Goal: Information Seeking & Learning: Learn about a topic

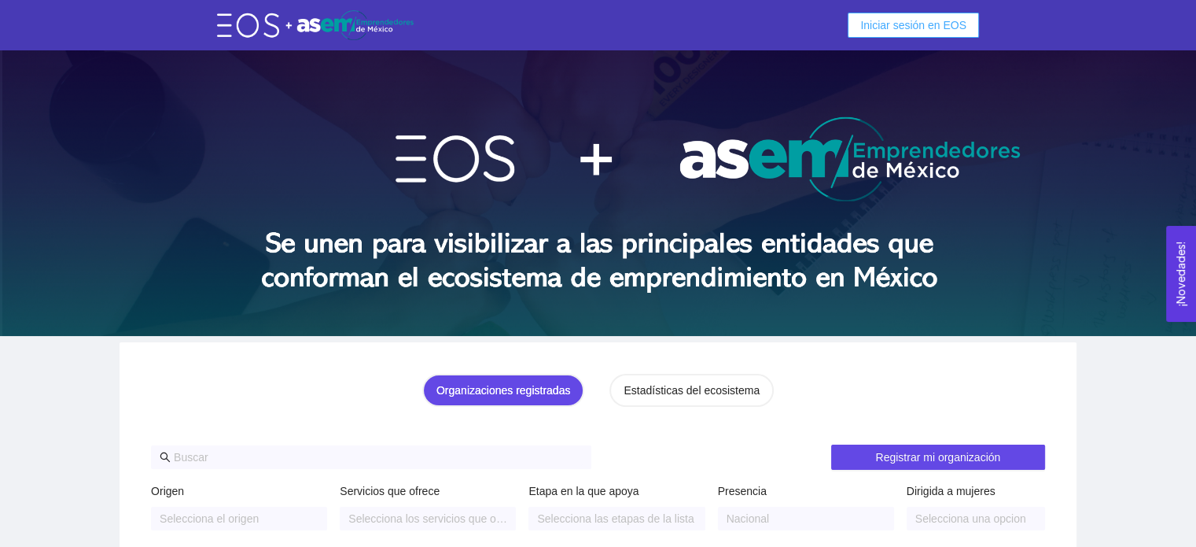
click at [909, 28] on span "Iniciar sesión en EOS" at bounding box center [914, 25] width 106 height 17
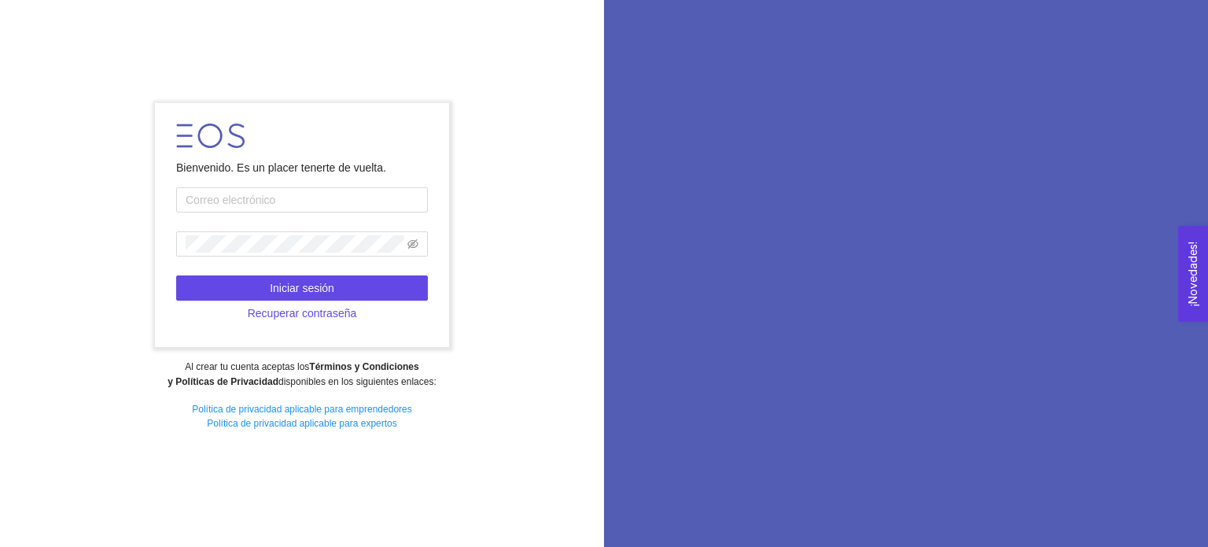
type input "[EMAIL_ADDRESS][DOMAIN_NAME]"
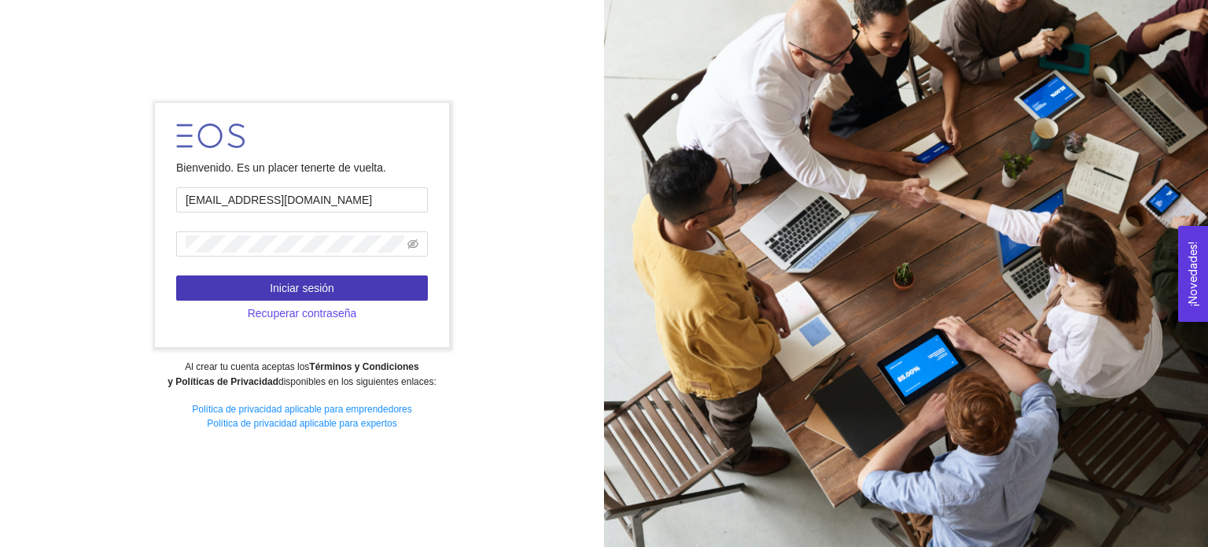
click at [291, 293] on span "Iniciar sesión" at bounding box center [302, 287] width 65 height 17
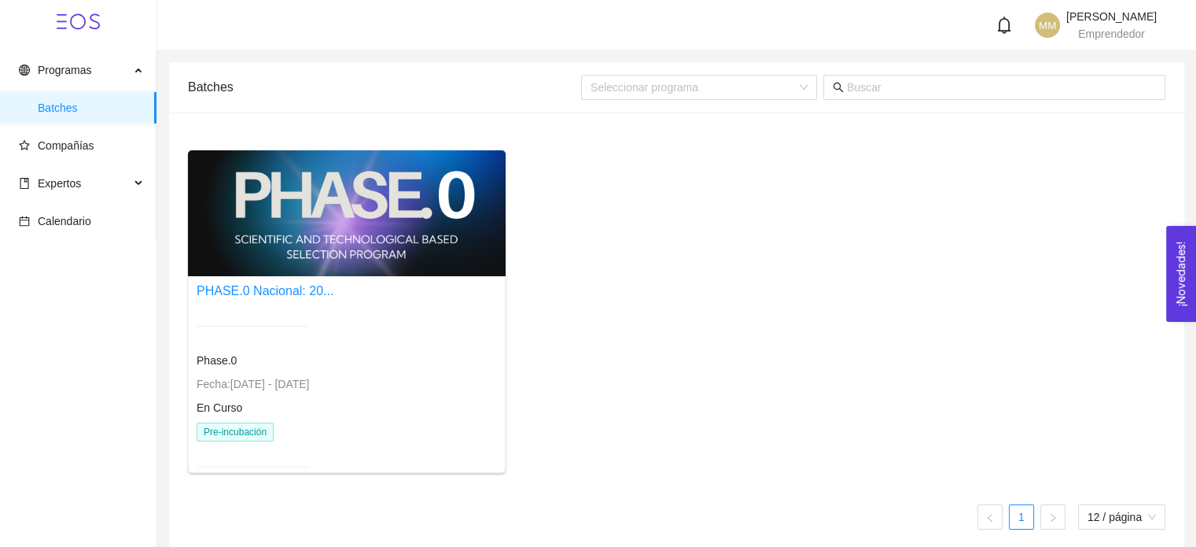
click at [306, 314] on div at bounding box center [253, 326] width 112 height 39
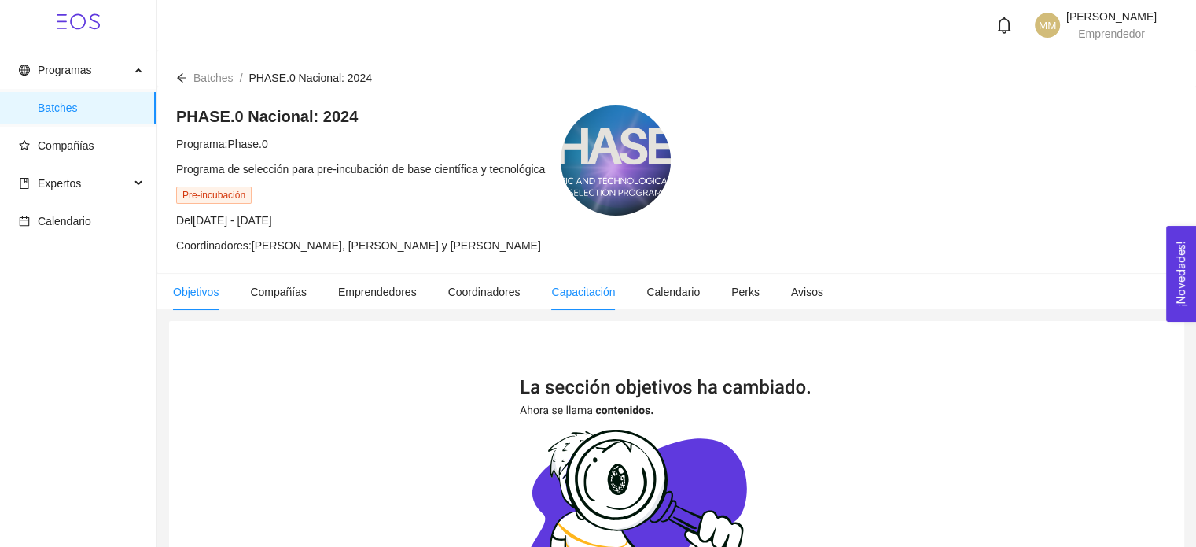
click at [621, 302] on li "Capacitación" at bounding box center [583, 292] width 95 height 36
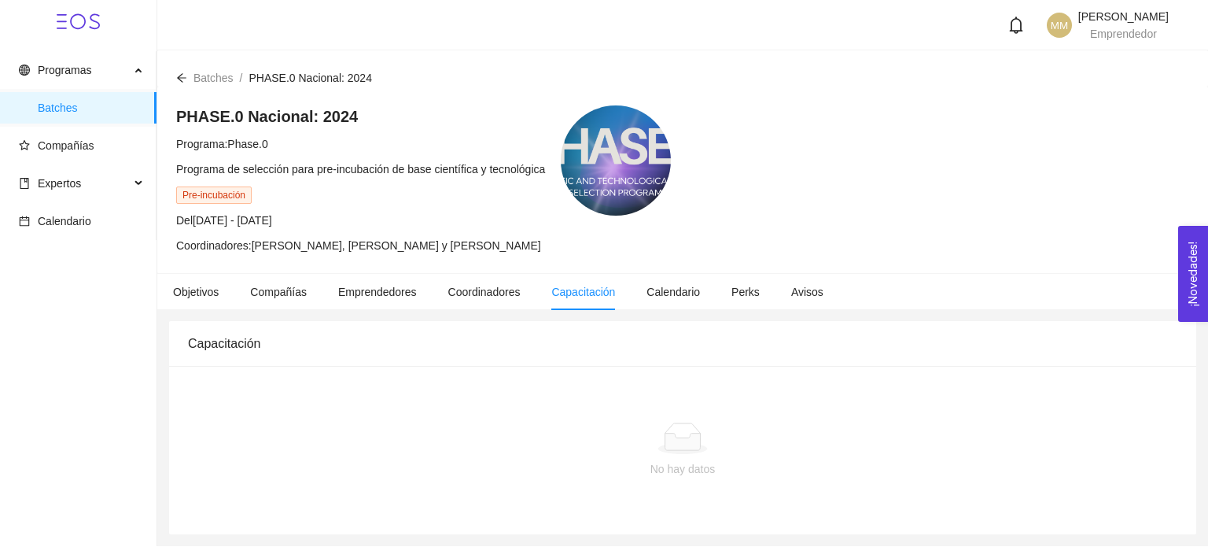
click at [466, 323] on div "Capacitación" at bounding box center [683, 343] width 990 height 45
click at [113, 149] on span "Compañías" at bounding box center [81, 145] width 125 height 31
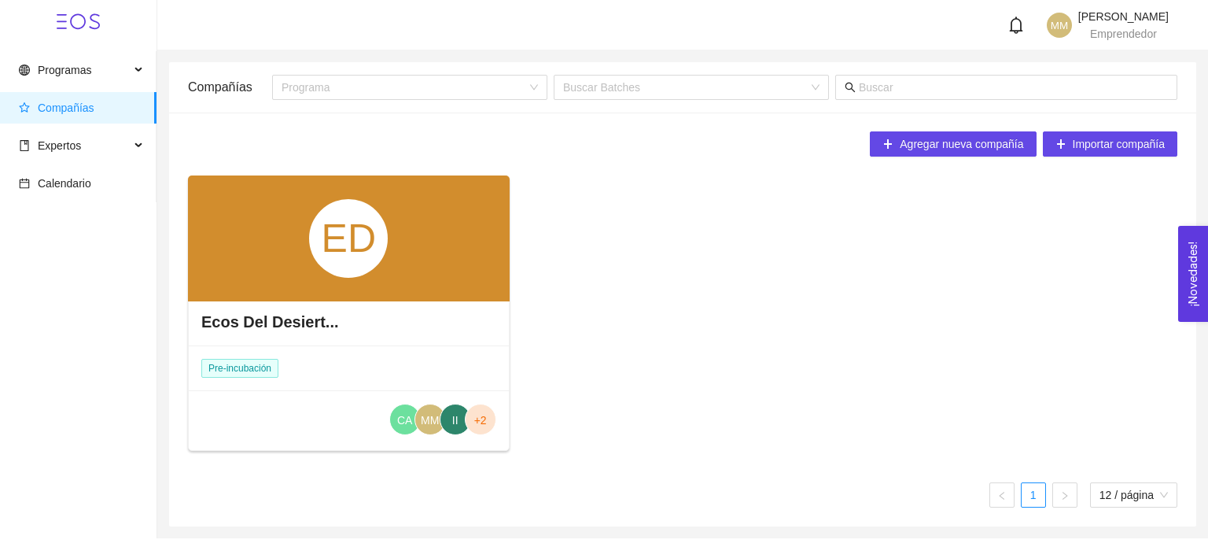
click at [319, 255] on div "ED" at bounding box center [348, 238] width 79 height 79
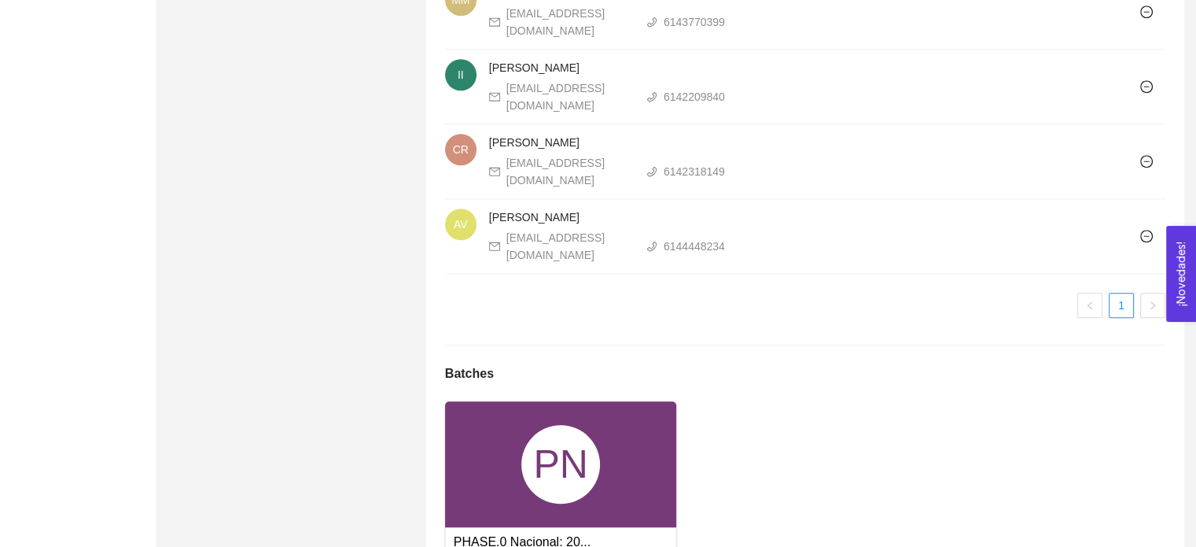
scroll to position [1491, 0]
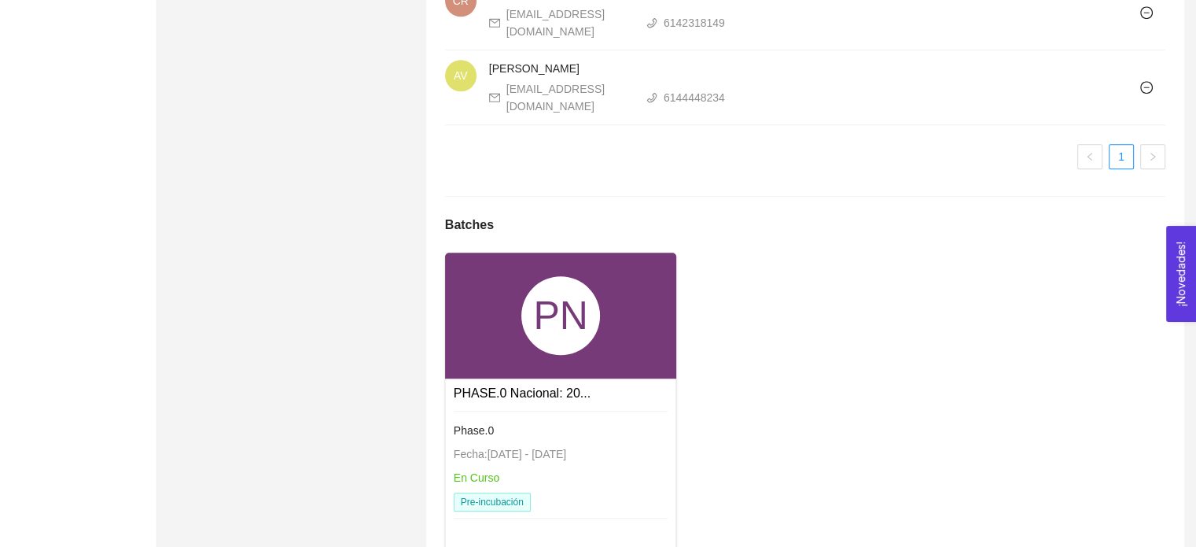
click at [608, 383] on div "PHASE.0 Nacional: 20..." at bounding box center [561, 393] width 215 height 20
click at [525, 448] on span "Fecha: 24/01/2024 - 31/12/2026" at bounding box center [510, 454] width 112 height 13
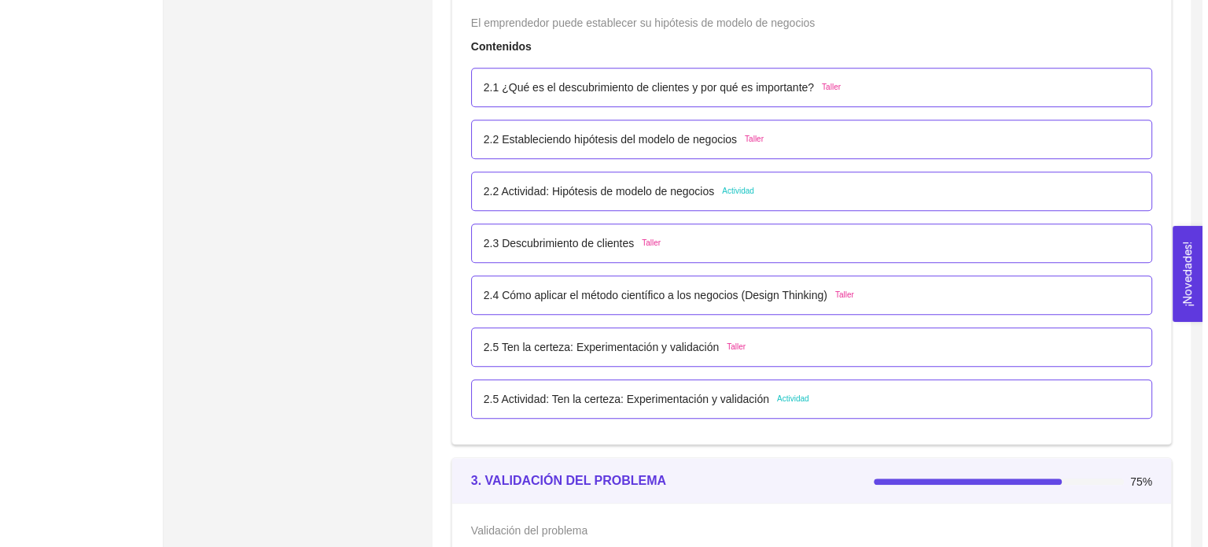
scroll to position [1576, 0]
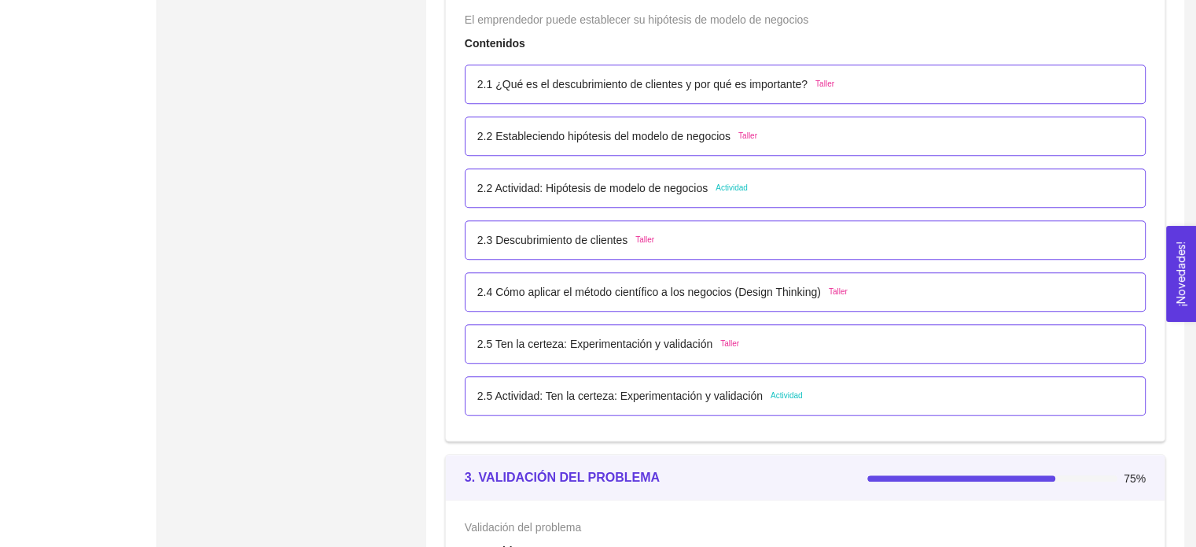
click at [604, 190] on p "2.2 Actividad: Hipótesis de modelo de negocios" at bounding box center [592, 187] width 230 height 17
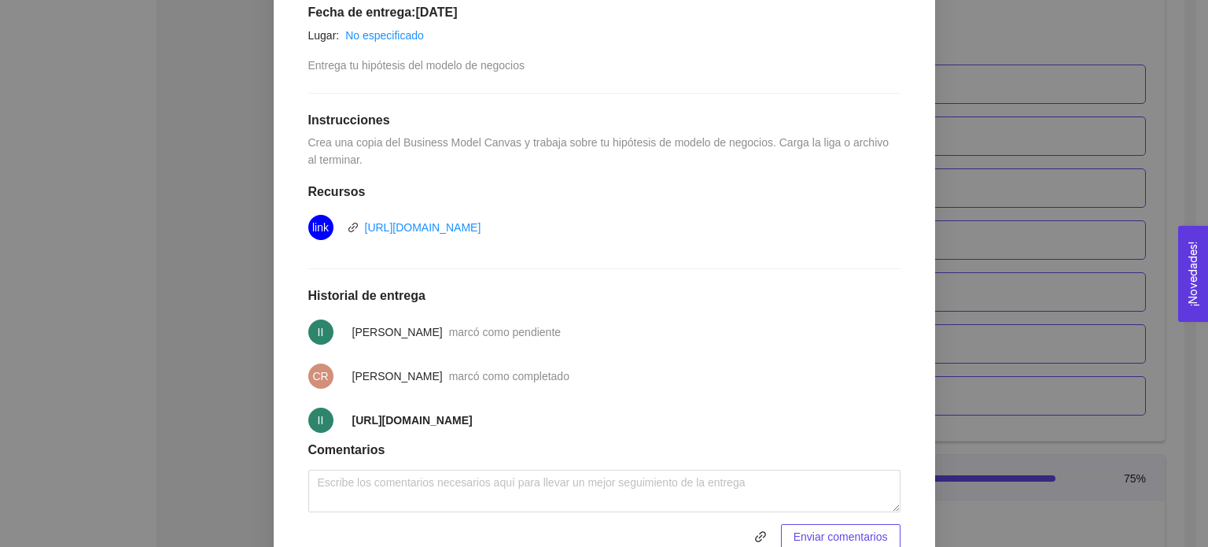
scroll to position [341, 0]
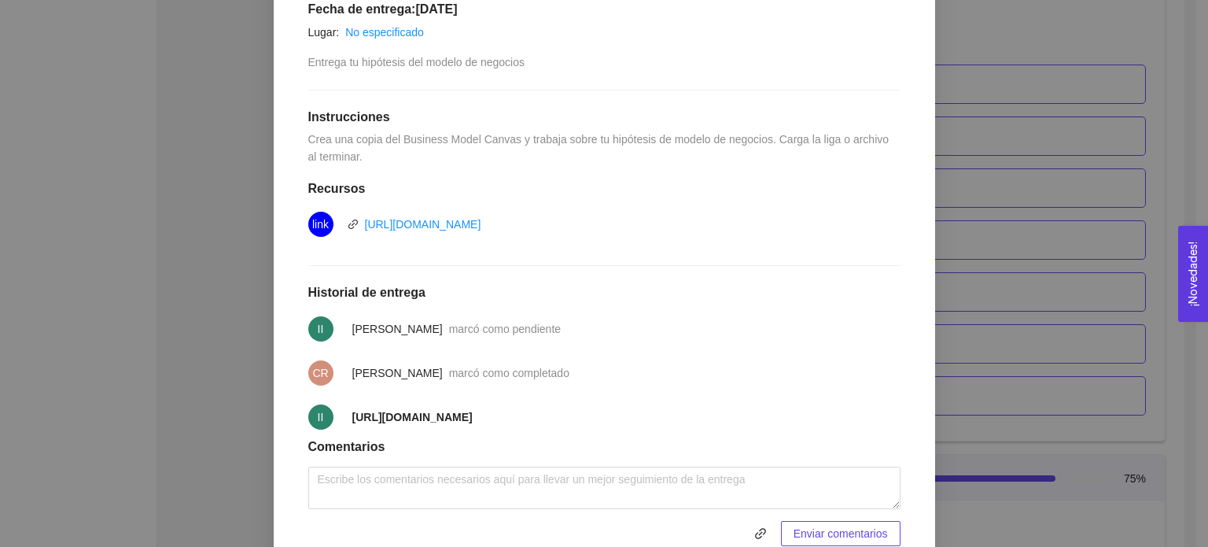
click at [408, 415] on strong "https://docs.google.com/drawings/d/1_BqPBPVYwx5gjRwVQWclTGC-kZA7O7Mr_mo8K2leuJY…" at bounding box center [412, 417] width 120 height 13
drag, startPoint x: 407, startPoint y: 429, endPoint x: 340, endPoint y: 410, distance: 70.2
click at [352, 410] on span "https://docs.google.com/drawings/d/1_BqPBPVYwx5gjRwVQWclTGC-kZA7O7Mr_mo8K2leuJY…" at bounding box center [412, 416] width 120 height 17
click at [1061, 149] on div "2. HIPÓTESIS DEL MODELO DE NEGOCIO El emprendedor puede establecer su hipótesis…" at bounding box center [604, 273] width 1208 height 547
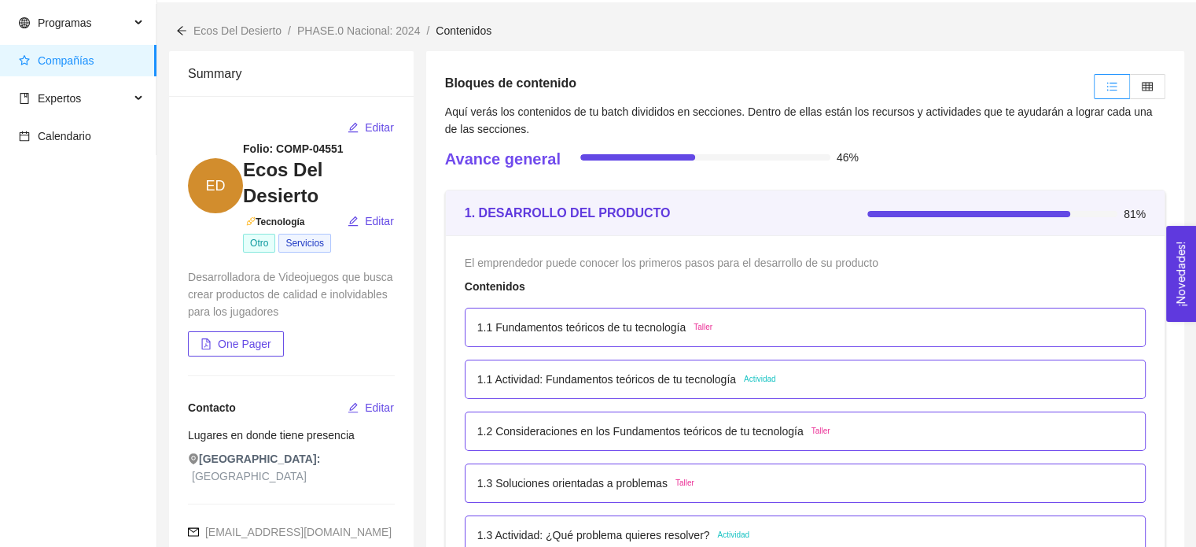
scroll to position [50, 0]
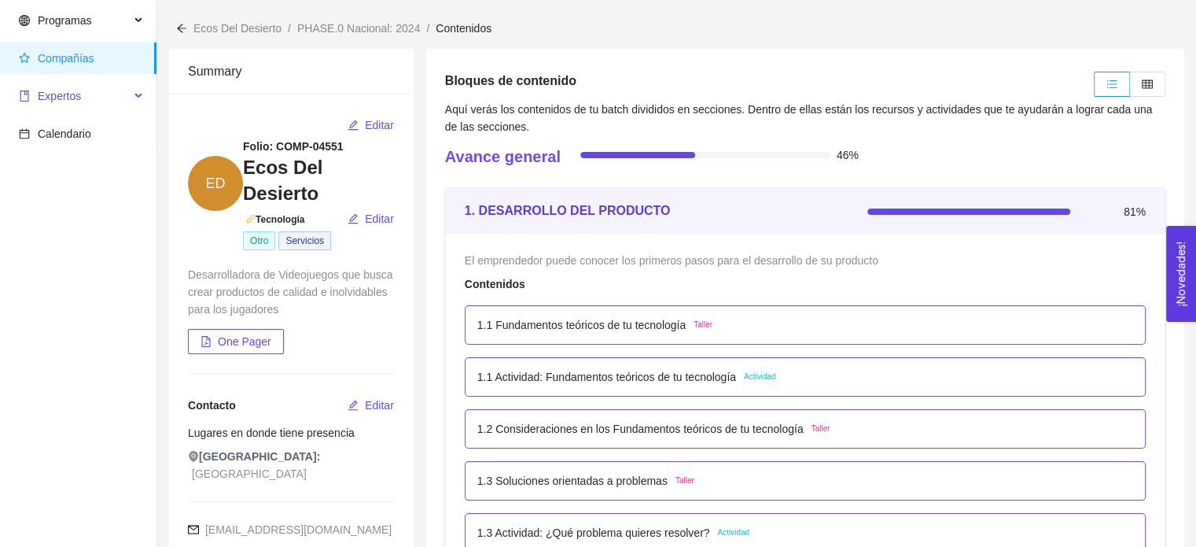
click at [132, 100] on div "Expertos" at bounding box center [78, 95] width 157 height 31
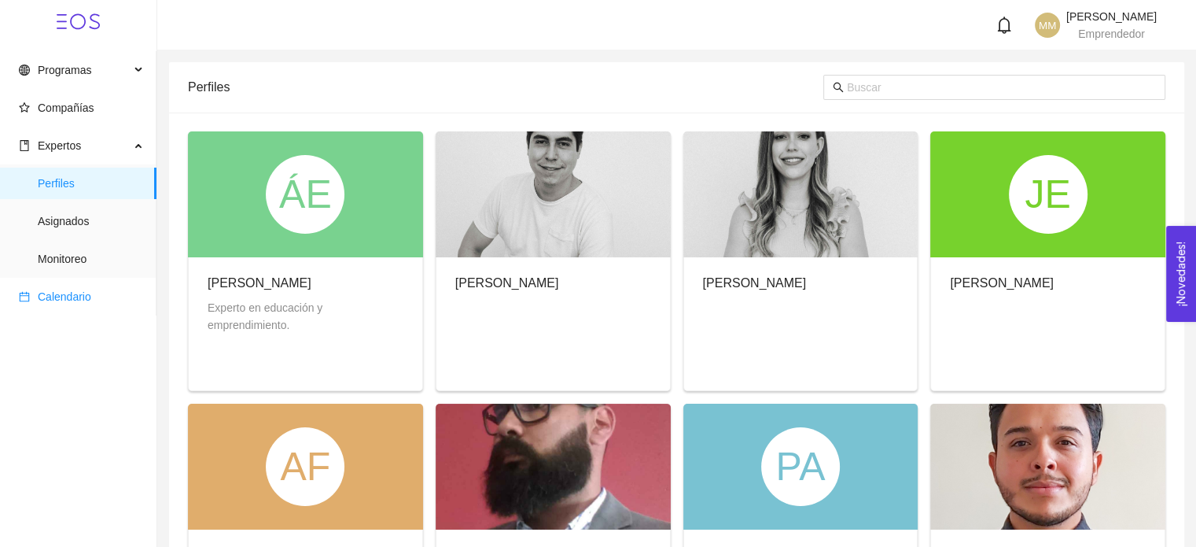
click at [69, 299] on span "Calendario" at bounding box center [64, 296] width 53 height 13
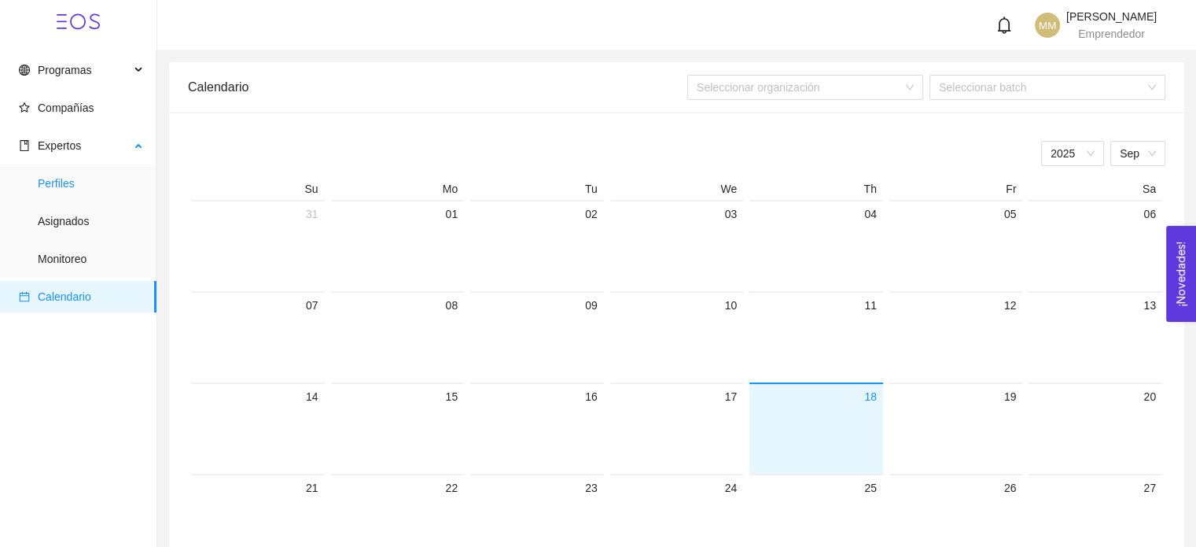
click at [93, 179] on span "Perfiles" at bounding box center [91, 183] width 106 height 31
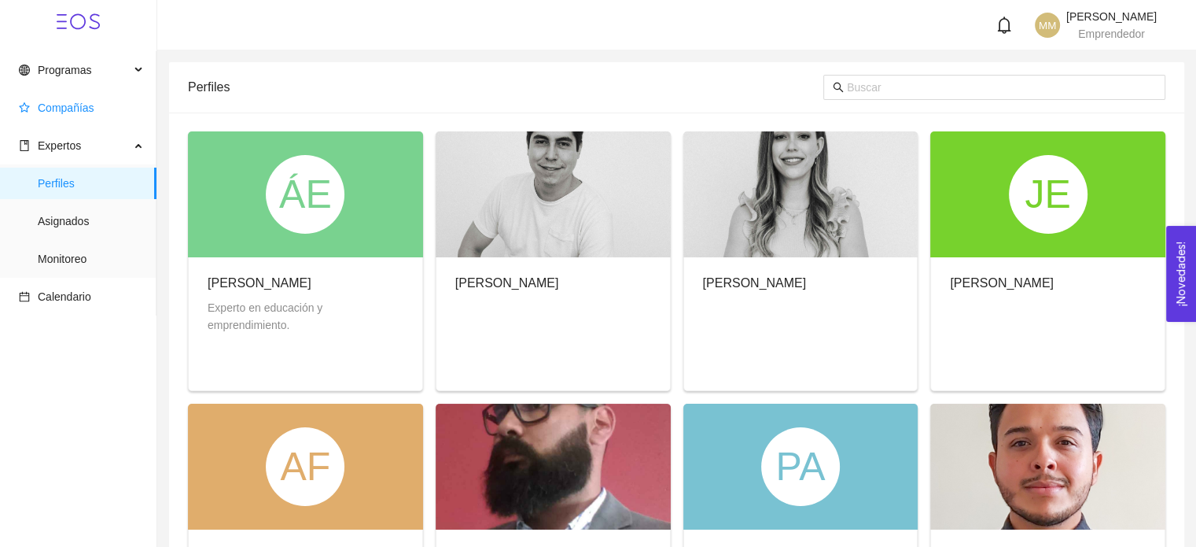
click at [81, 113] on span "Compañías" at bounding box center [66, 107] width 57 height 13
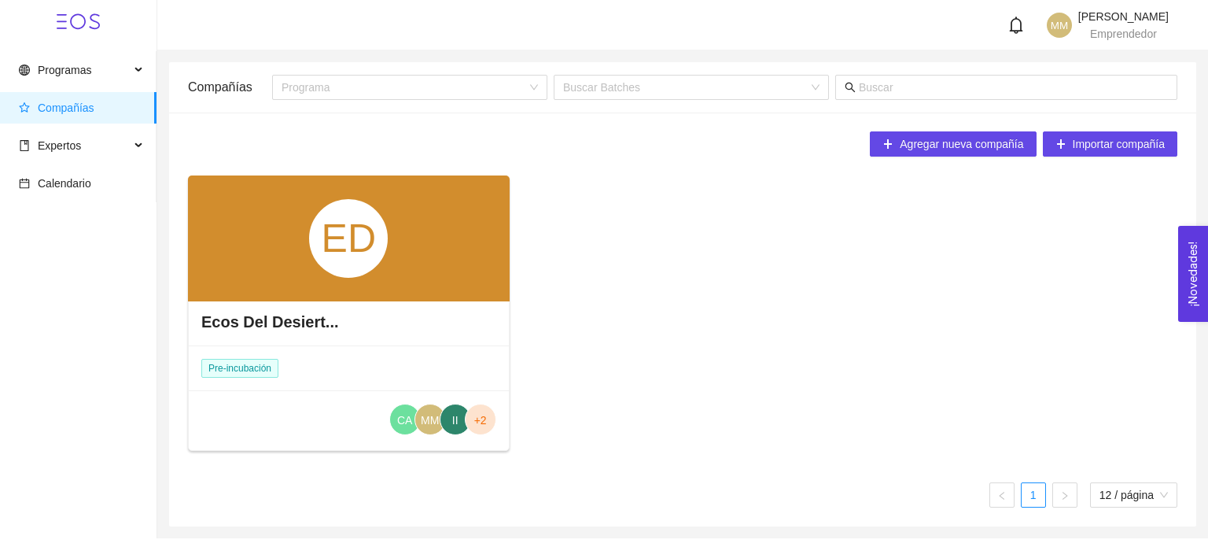
click at [456, 286] on div "ED" at bounding box center [349, 238] width 322 height 126
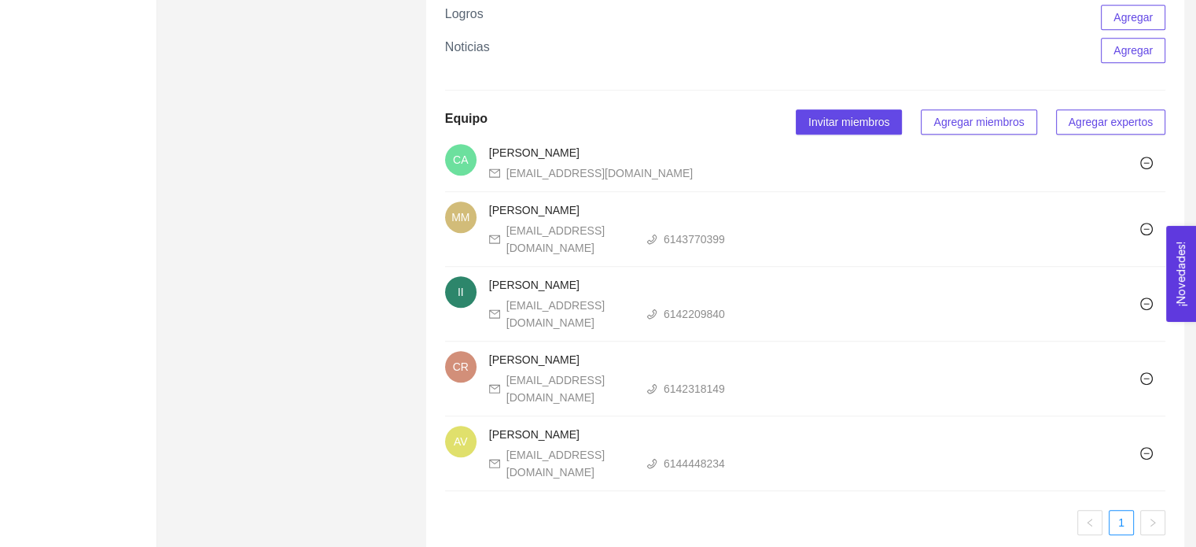
scroll to position [1491, 0]
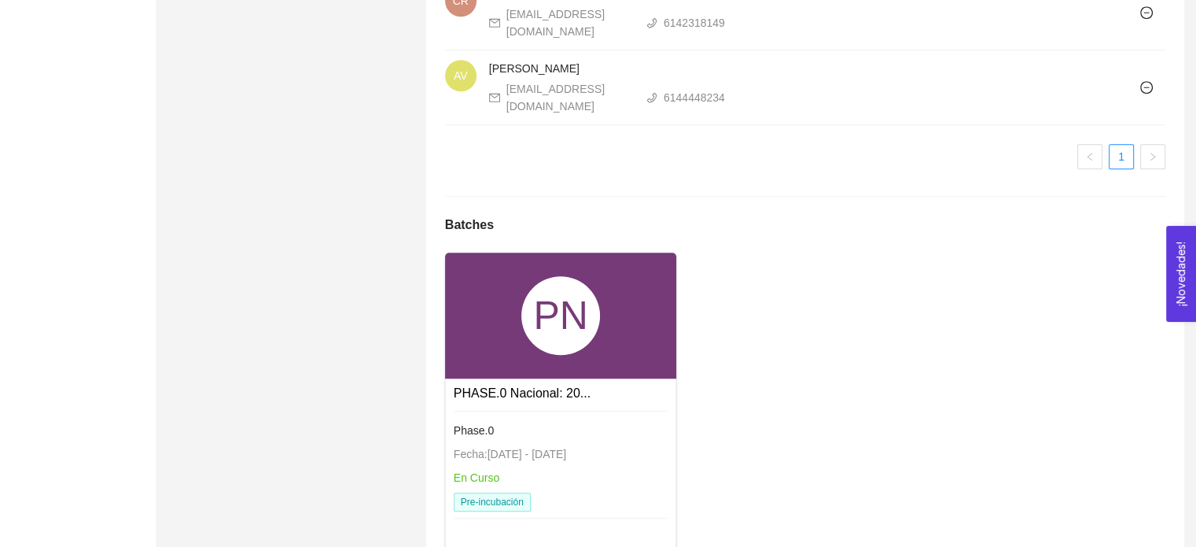
click at [636, 286] on div "PN" at bounding box center [561, 316] width 232 height 126
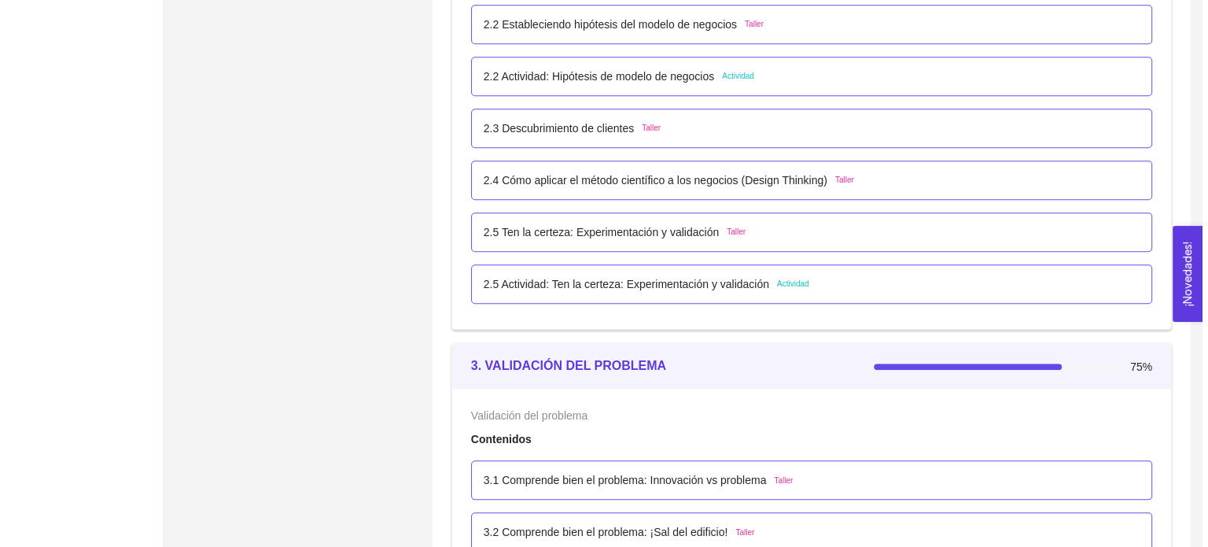
scroll to position [1683, 0]
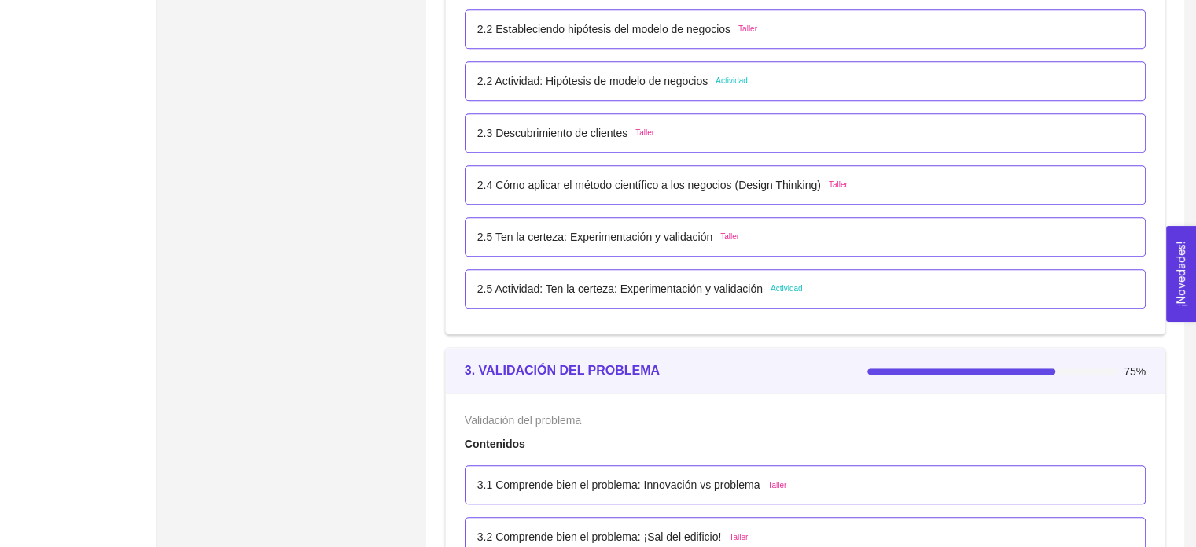
click at [522, 84] on p "2.2 Actividad: Hipótesis de modelo de negocios" at bounding box center [592, 80] width 230 height 17
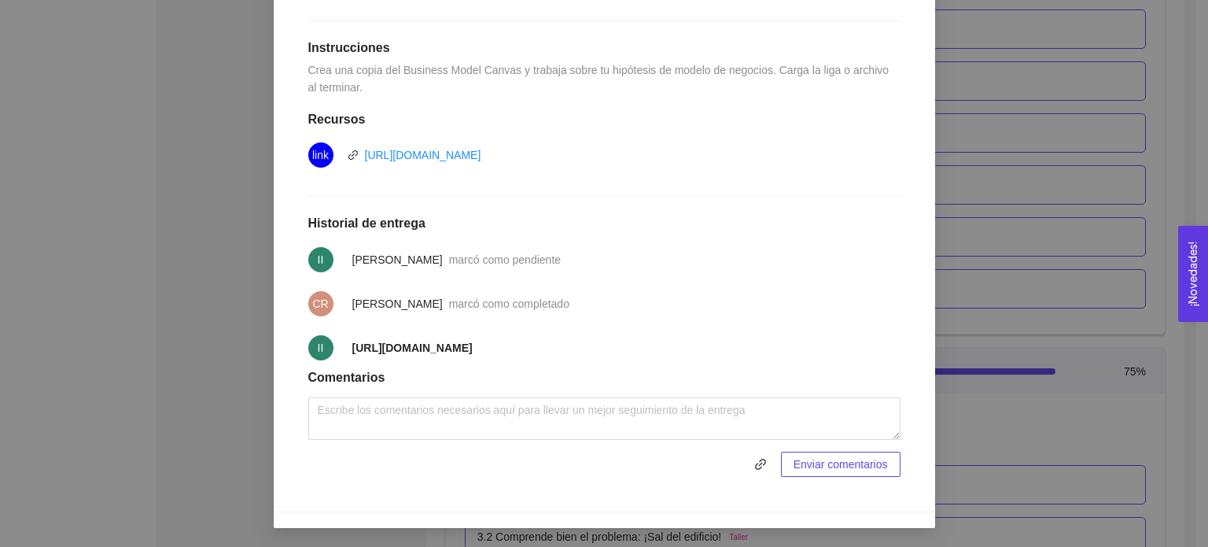
scroll to position [418, 0]
click at [418, 341] on strong "https://docs.google.com/drawings/d/1_BqPBPVYwx5gjRwVQWclTGC-kZA7O7Mr_mo8K2leuJY…" at bounding box center [412, 347] width 120 height 13
click at [318, 349] on span "II" at bounding box center [321, 347] width 6 height 25
click at [551, 257] on span "marcó como pendiente" at bounding box center [505, 259] width 112 height 13
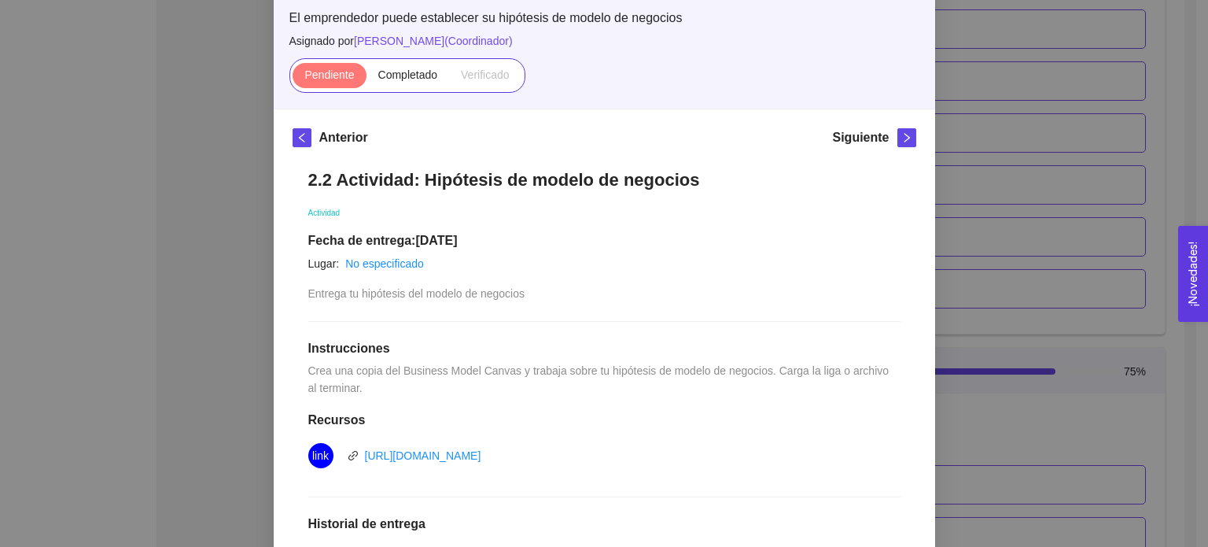
scroll to position [0, 0]
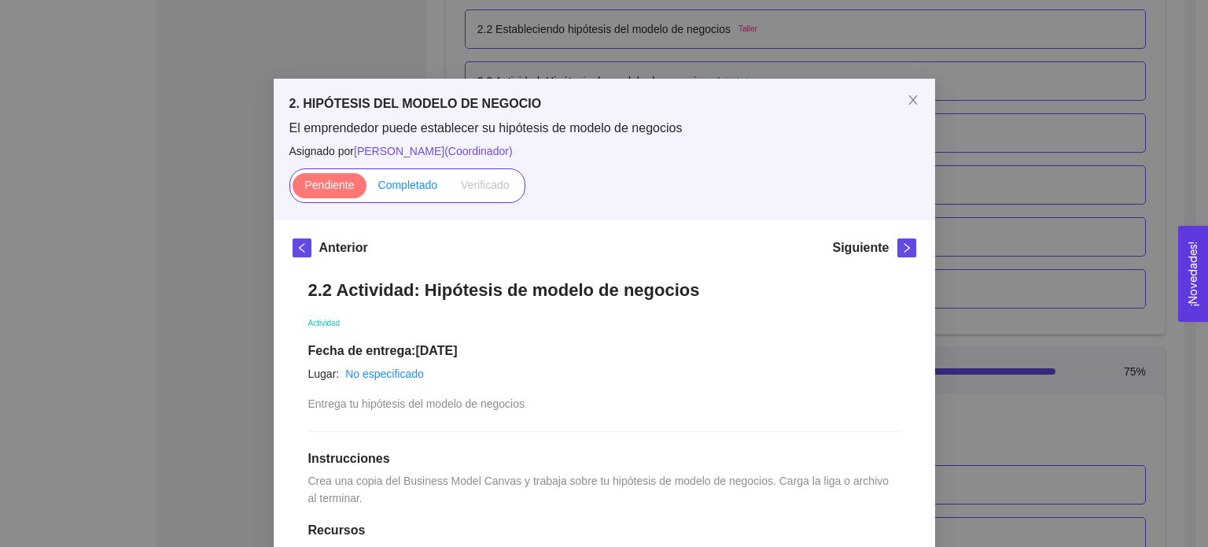
click at [437, 190] on label "Completado" at bounding box center [408, 185] width 83 height 25
click at [367, 189] on input "Completado" at bounding box center [367, 189] width 0 height 0
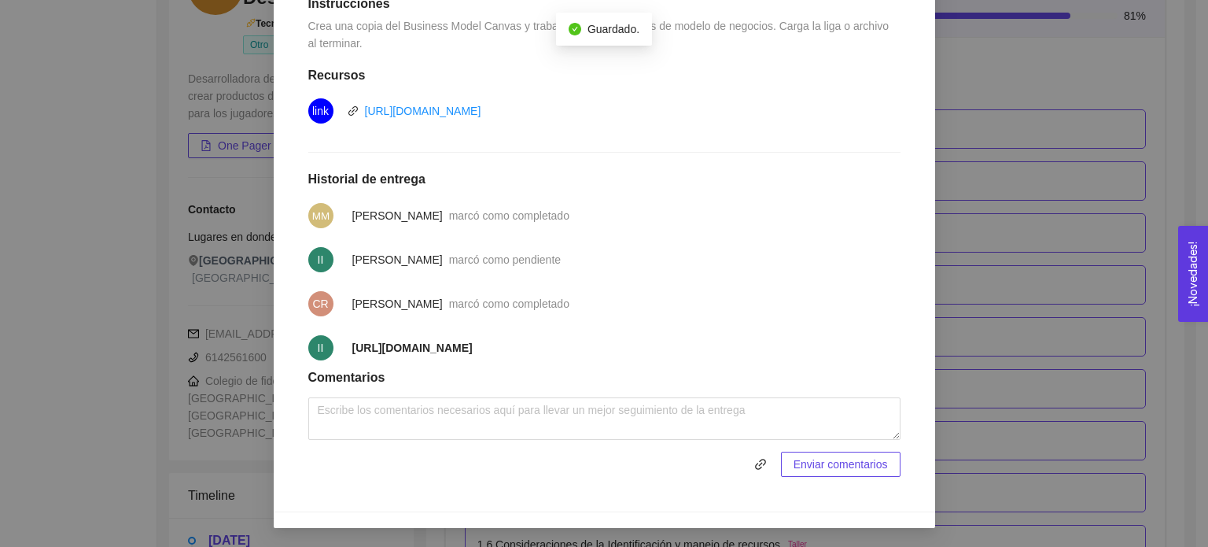
scroll to position [459, 0]
click at [1116, 227] on div "2. HIPÓTESIS DEL MODELO DE NEGOCIO El emprendedor puede establecer su hipótesis…" at bounding box center [604, 273] width 1208 height 547
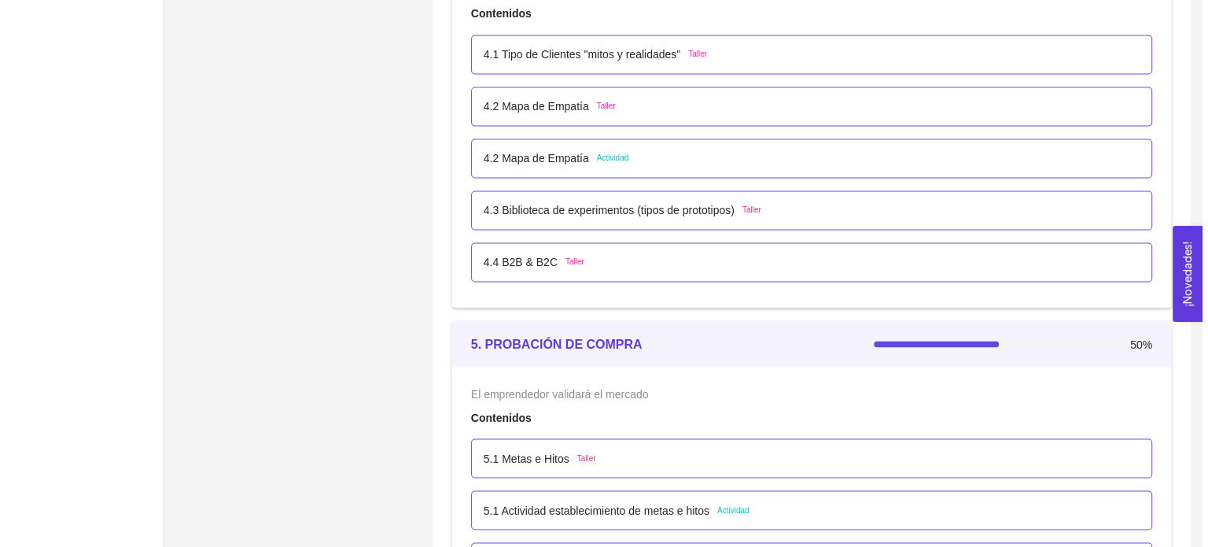
scroll to position [2674, 0]
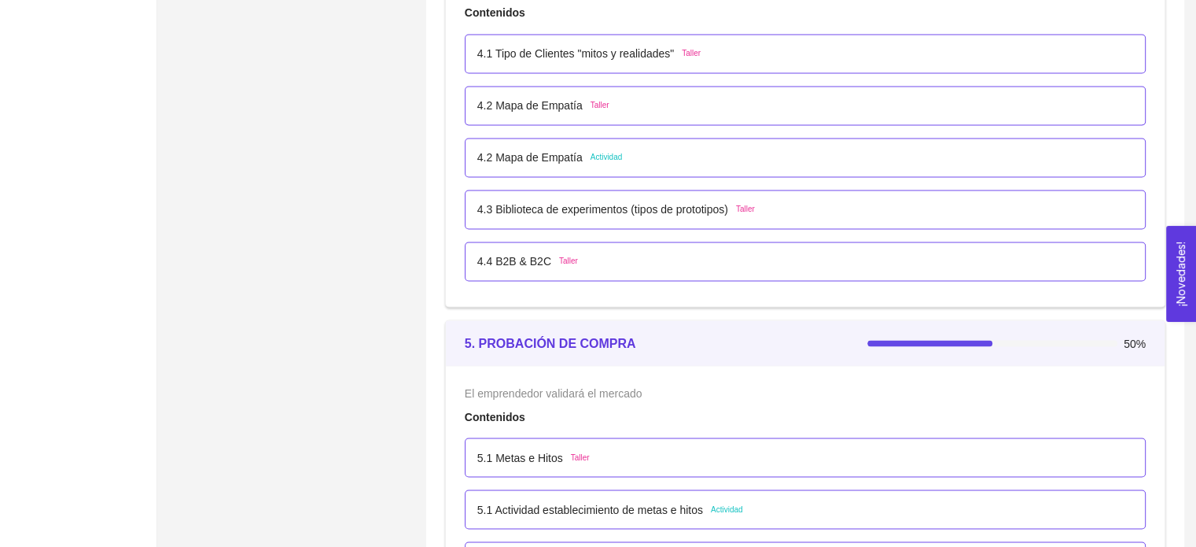
click at [577, 153] on p "4.2 Mapa de Empatía" at bounding box center [529, 157] width 105 height 17
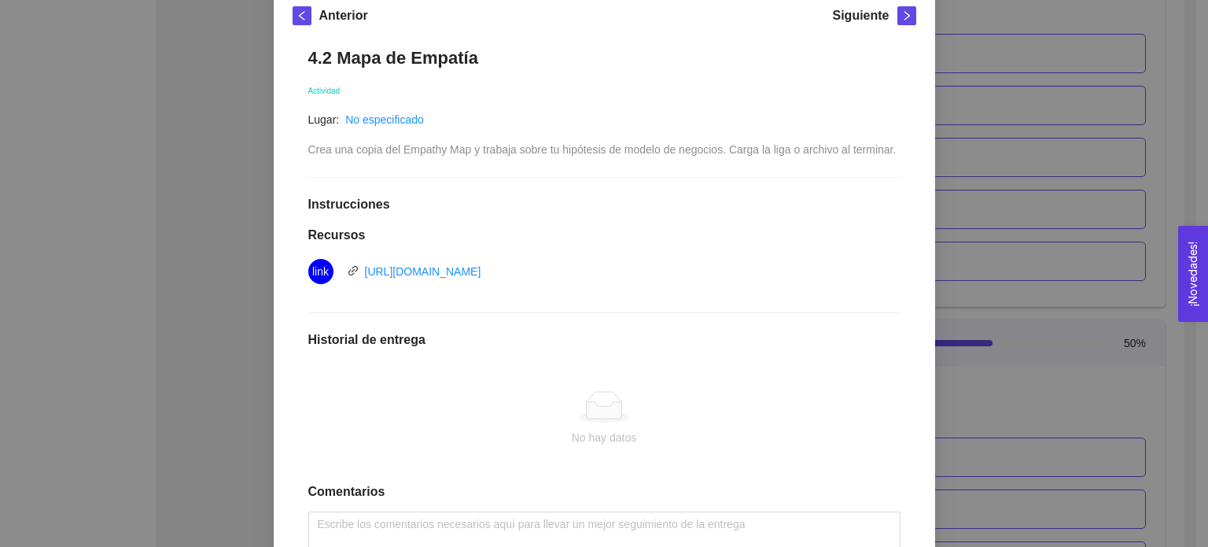
scroll to position [222, 0]
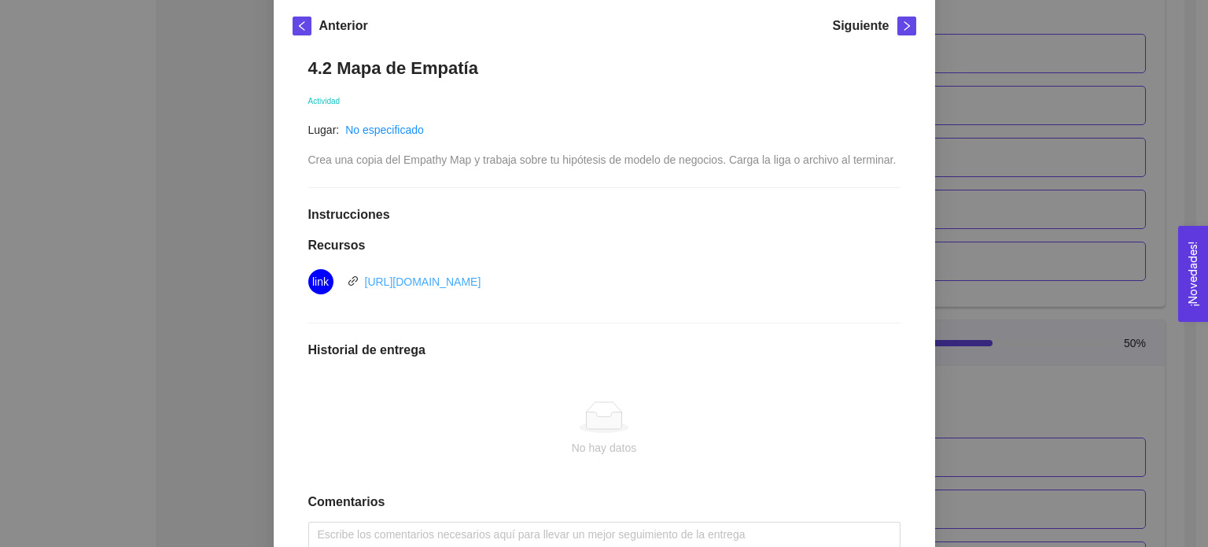
click at [481, 282] on link "https://docs.google.com/drawings/d/13rGGSx9-nk0N2x49ki6gRymoDNZd6jK0px6zzgEQ1JI…" at bounding box center [423, 281] width 116 height 13
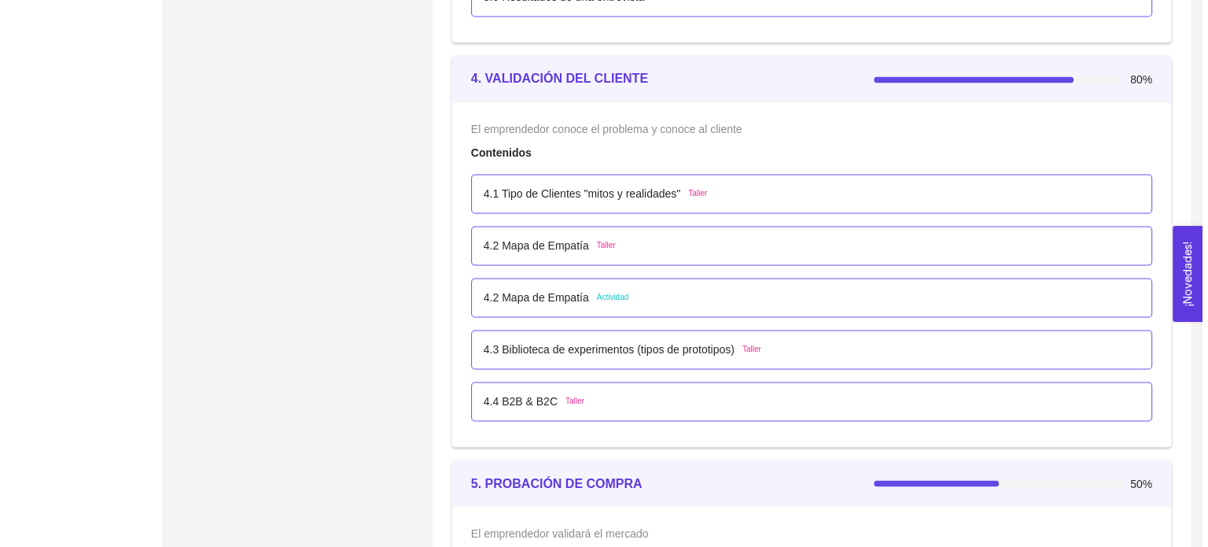
scroll to position [2533, 0]
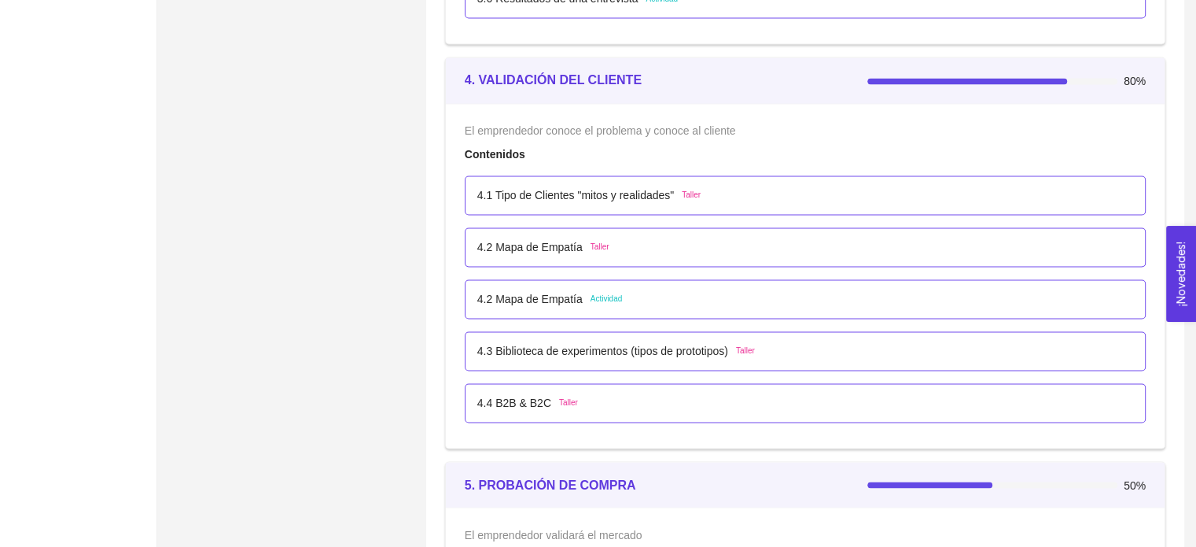
click at [551, 304] on div "4.2 Mapa de Empatía Actividad" at bounding box center [805, 298] width 681 height 39
click at [636, 306] on div "4.2 Mapa de Empatía Actividad" at bounding box center [805, 298] width 681 height 39
click at [557, 249] on p "4.2 Mapa de Empatía" at bounding box center [529, 246] width 105 height 17
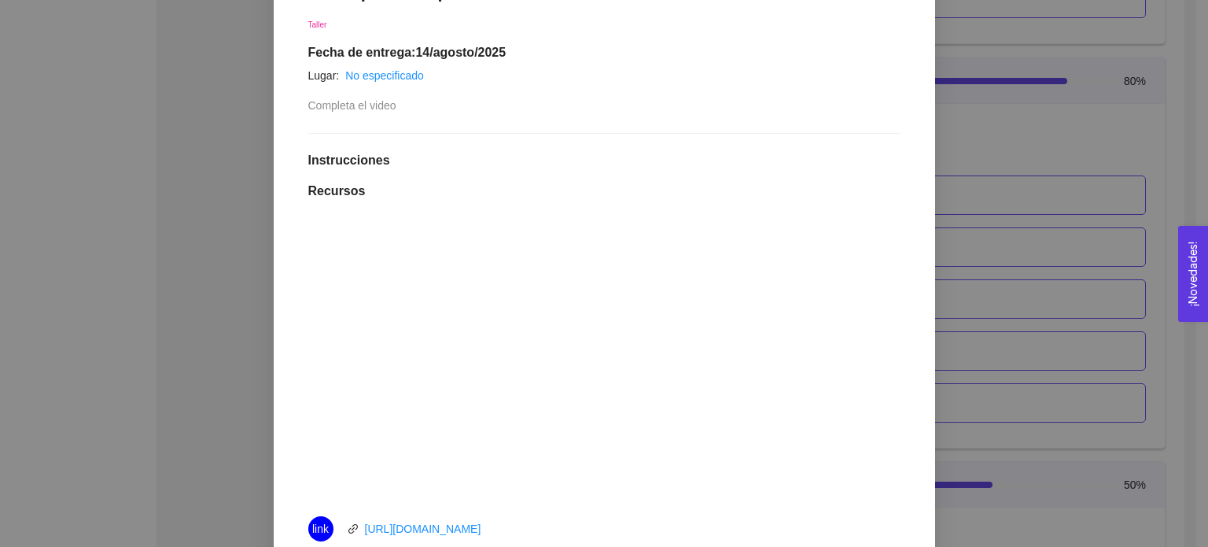
scroll to position [305, 0]
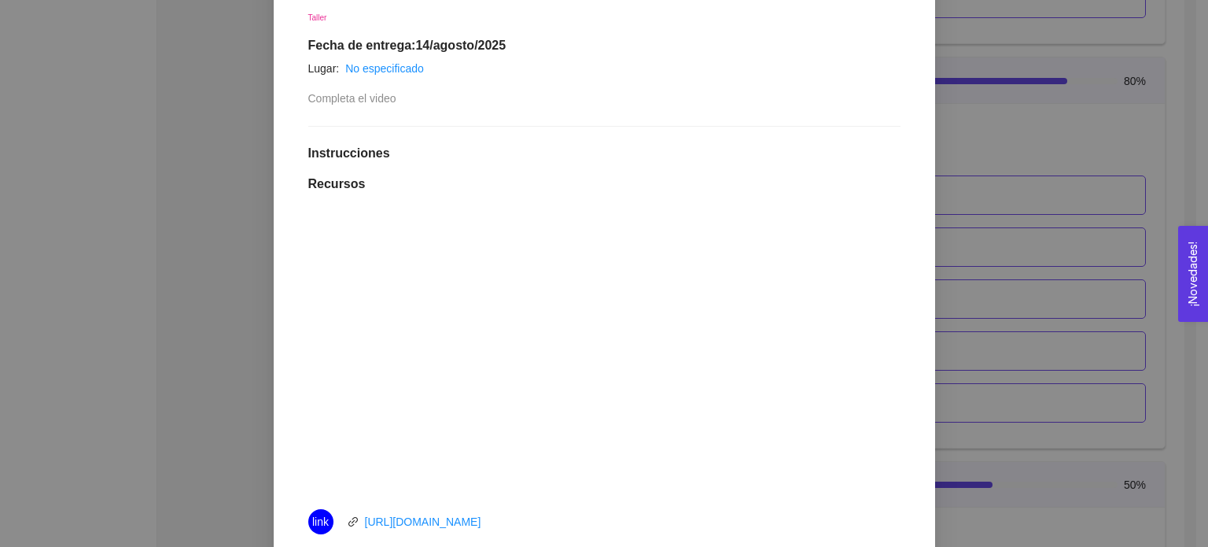
click at [953, 260] on div "4. VALIDACIÓN DEL CLIENTE El emprendedor conoce el problema y conoce al cliente…" at bounding box center [604, 273] width 1208 height 547
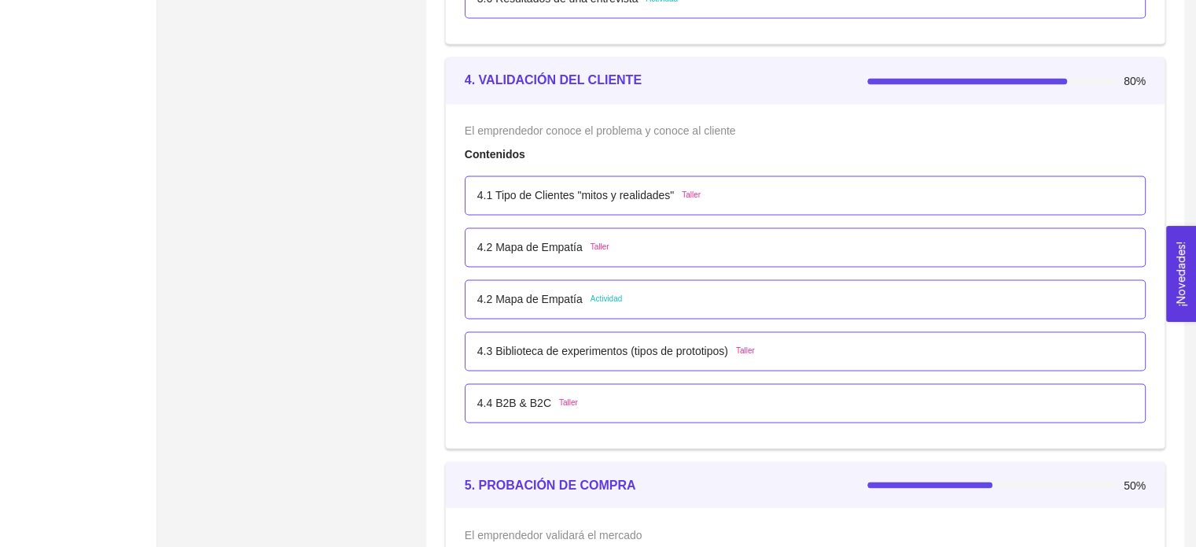
click at [549, 293] on p "4.2 Mapa de Empatía" at bounding box center [529, 298] width 105 height 17
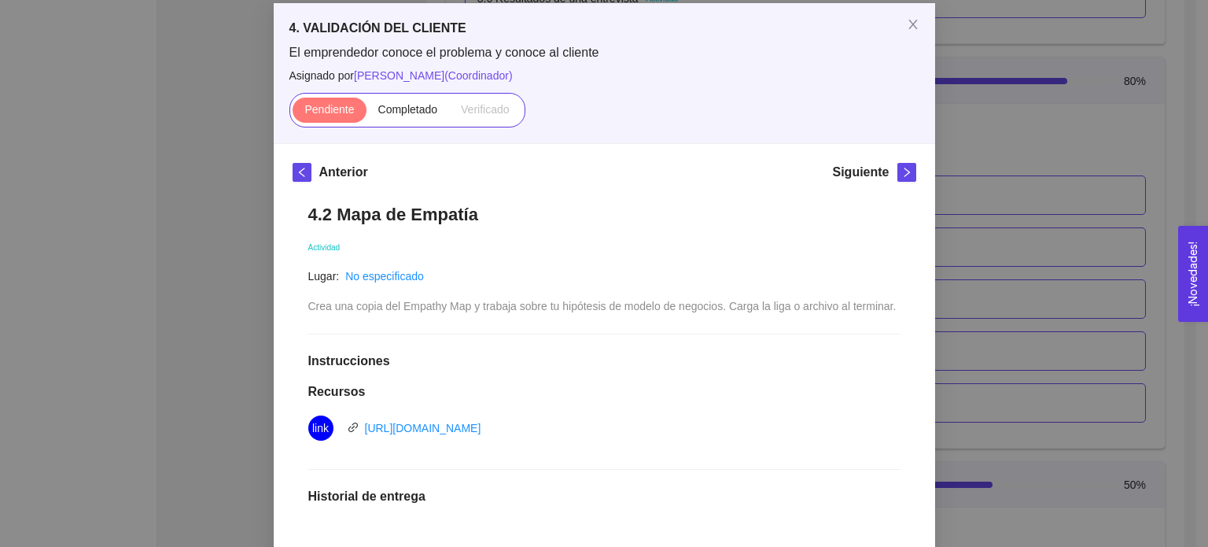
scroll to position [76, 0]
click at [971, 255] on div "4. VALIDACIÓN DEL CLIENTE El emprendedor conoce el problema y conoce al cliente…" at bounding box center [604, 273] width 1208 height 547
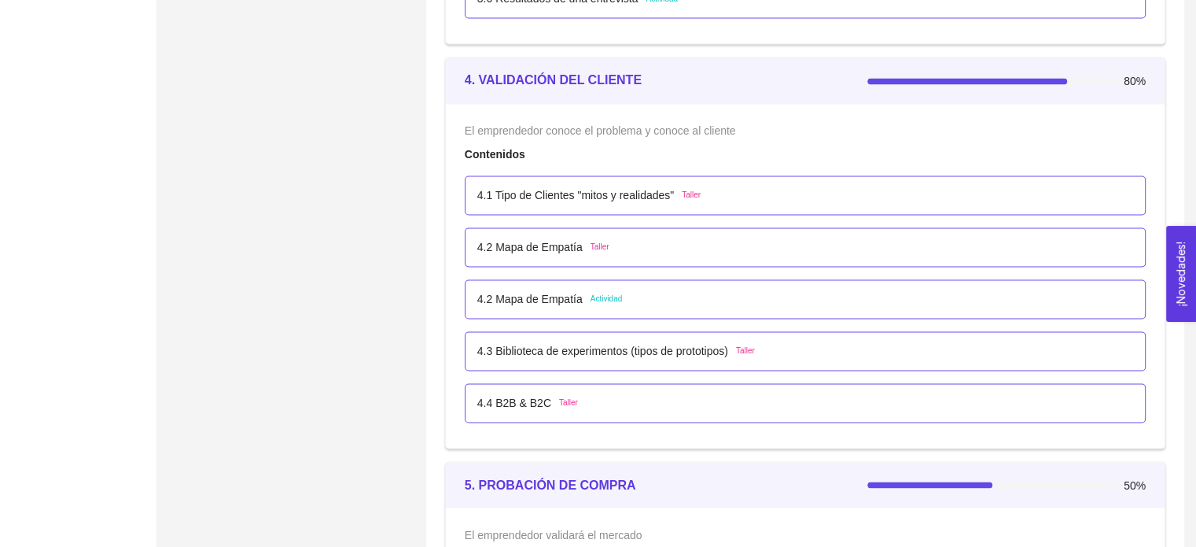
click at [540, 245] on p "4.2 Mapa de Empatía" at bounding box center [529, 246] width 105 height 17
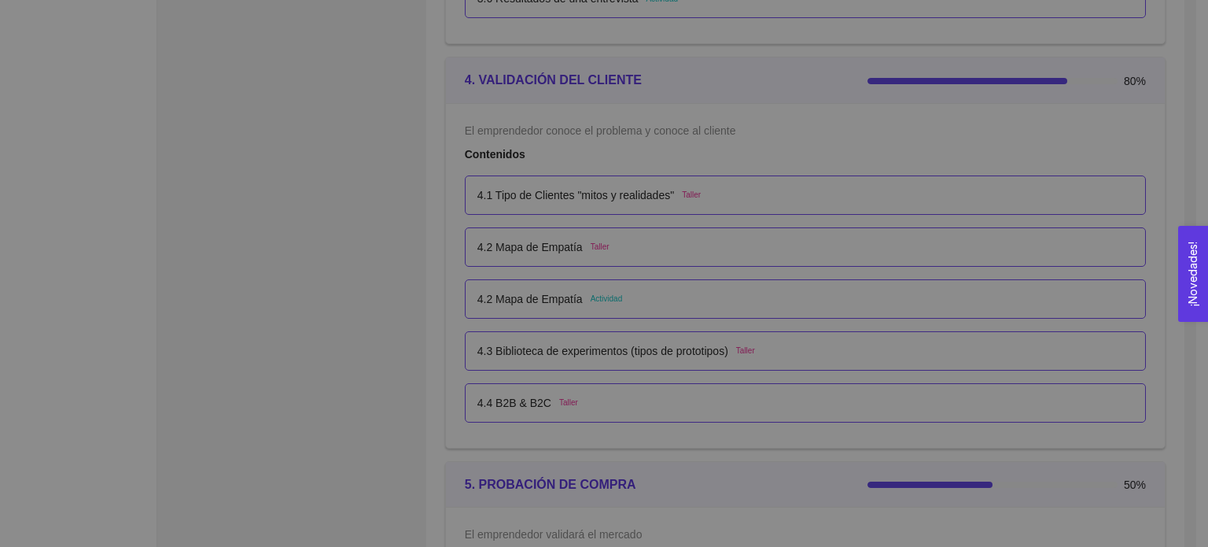
scroll to position [0, 0]
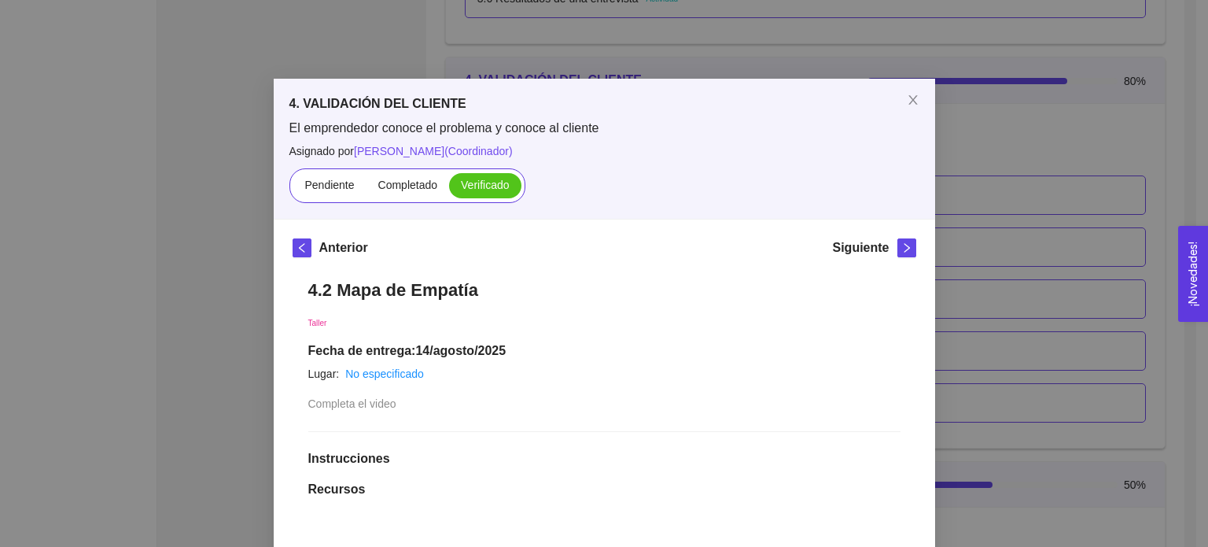
click at [256, 223] on div "4. VALIDACIÓN DEL CLIENTE El emprendedor conoce el problema y conoce al cliente…" at bounding box center [604, 273] width 1208 height 547
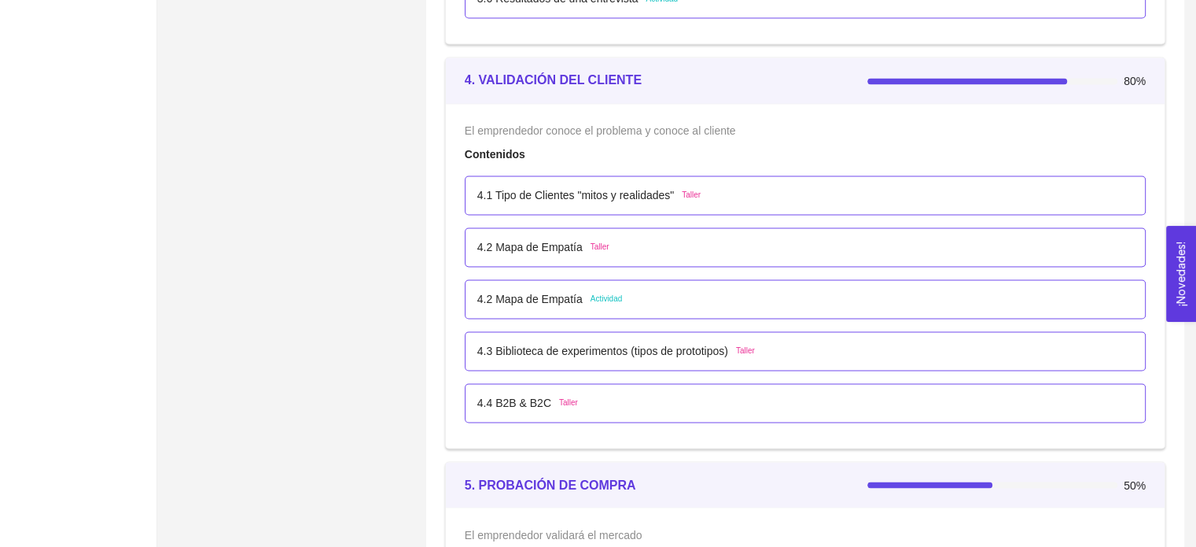
click at [543, 255] on div "4.2 Mapa de Empatía Taller" at bounding box center [805, 246] width 681 height 39
click at [544, 238] on p "4.2 Mapa de Empatía" at bounding box center [529, 246] width 105 height 17
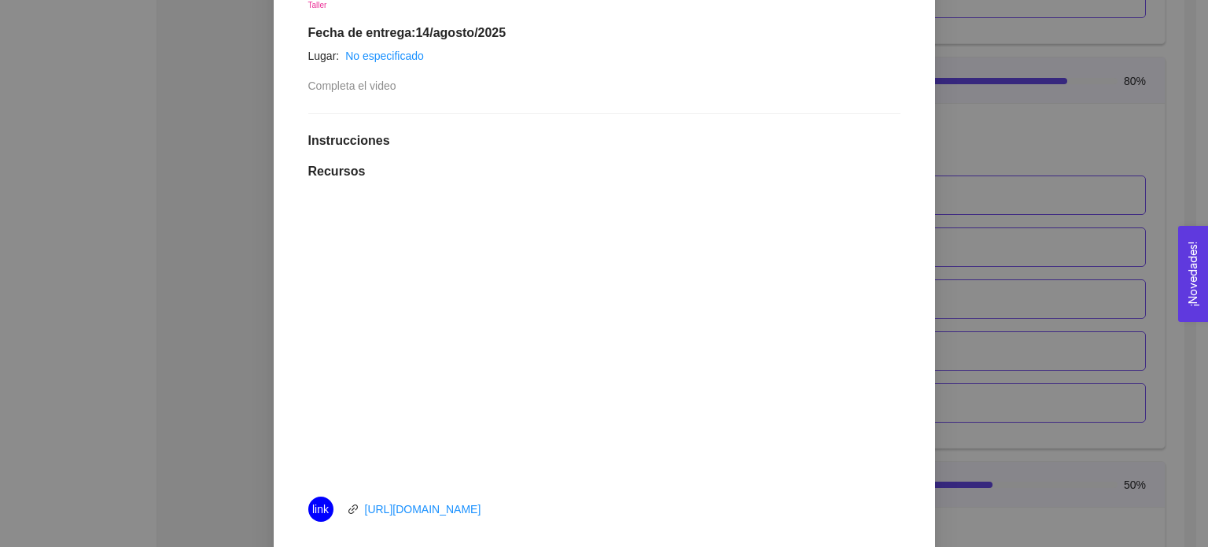
scroll to position [322, 0]
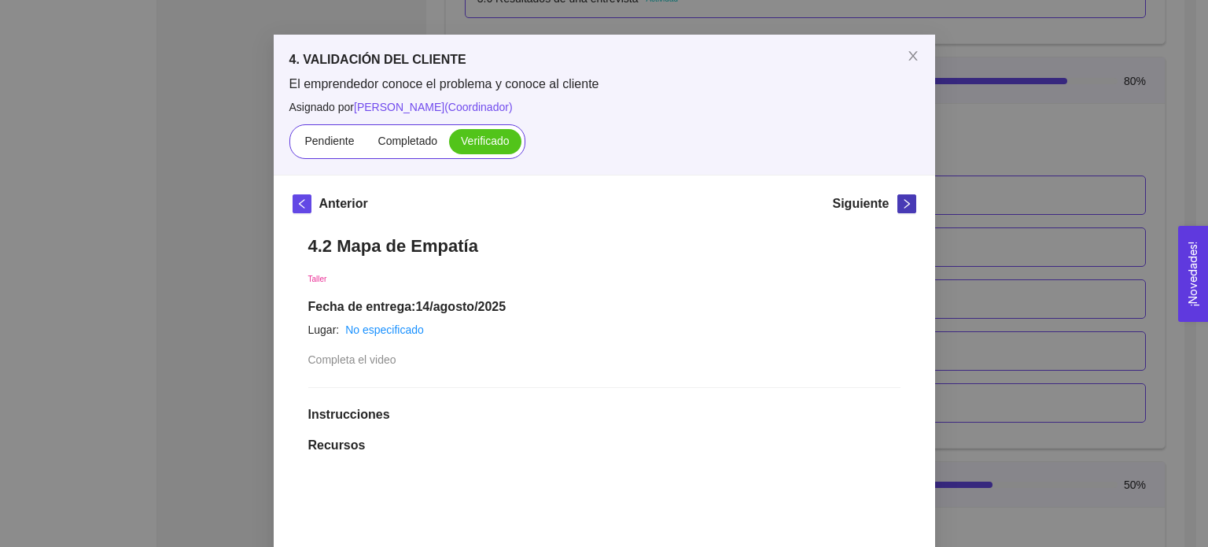
click at [901, 201] on icon "right" at bounding box center [906, 203] width 11 height 11
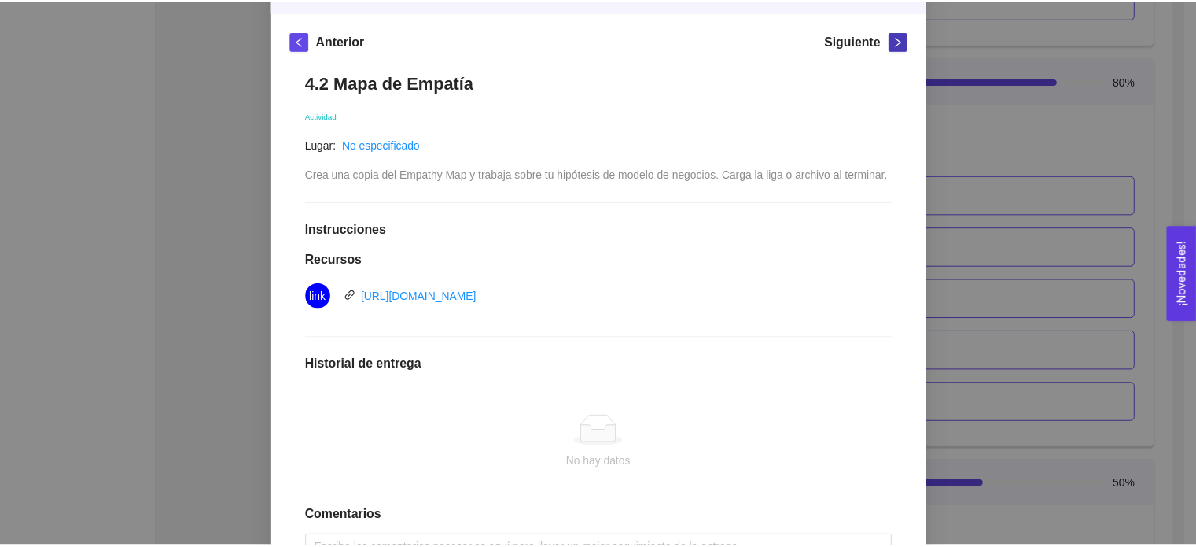
scroll to position [231, 0]
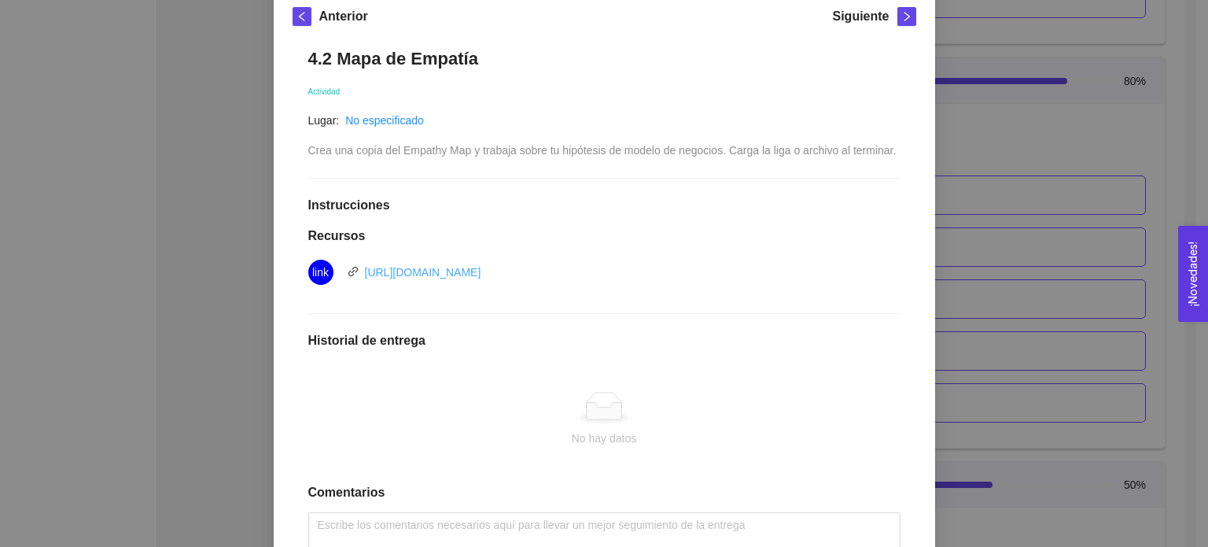
drag, startPoint x: 659, startPoint y: 282, endPoint x: 362, endPoint y: 273, distance: 297.5
click at [362, 273] on div "link https://docs.google.com/drawings/d/13rGGSx9-nk0N2x49ki6gRymoDNZd6jK0px6zzg…" at bounding box center [604, 272] width 592 height 25
click at [348, 271] on icon "link" at bounding box center [352, 271] width 9 height 9
click at [83, 24] on div "4. VALIDACIÓN DEL CLIENTE El emprendedor conoce el problema y conoce al cliente…" at bounding box center [604, 273] width 1208 height 547
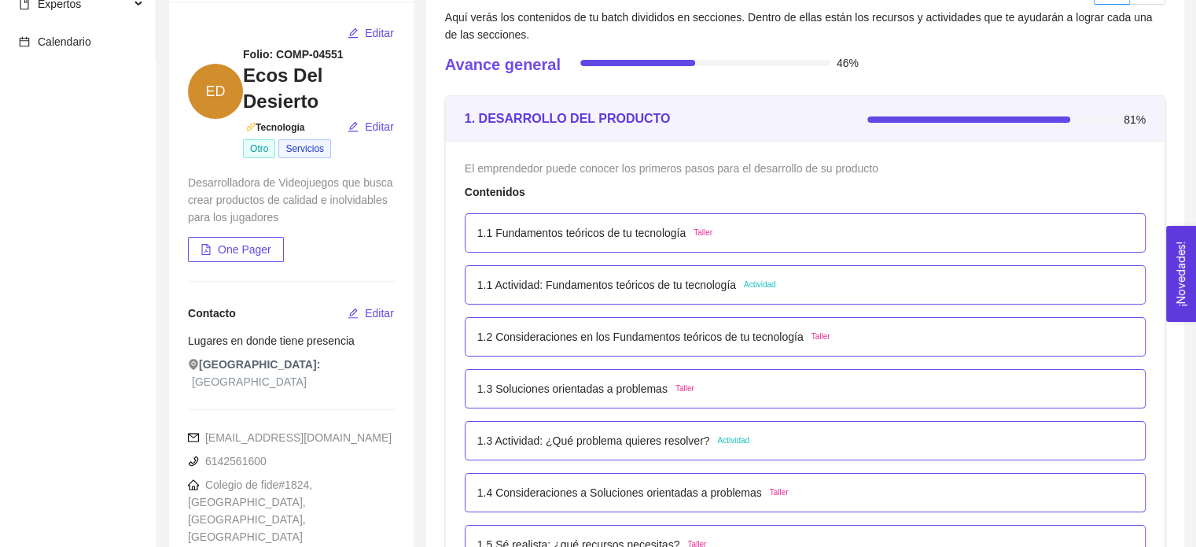
scroll to position [141, 0]
click at [247, 241] on span "One Pager" at bounding box center [244, 249] width 53 height 17
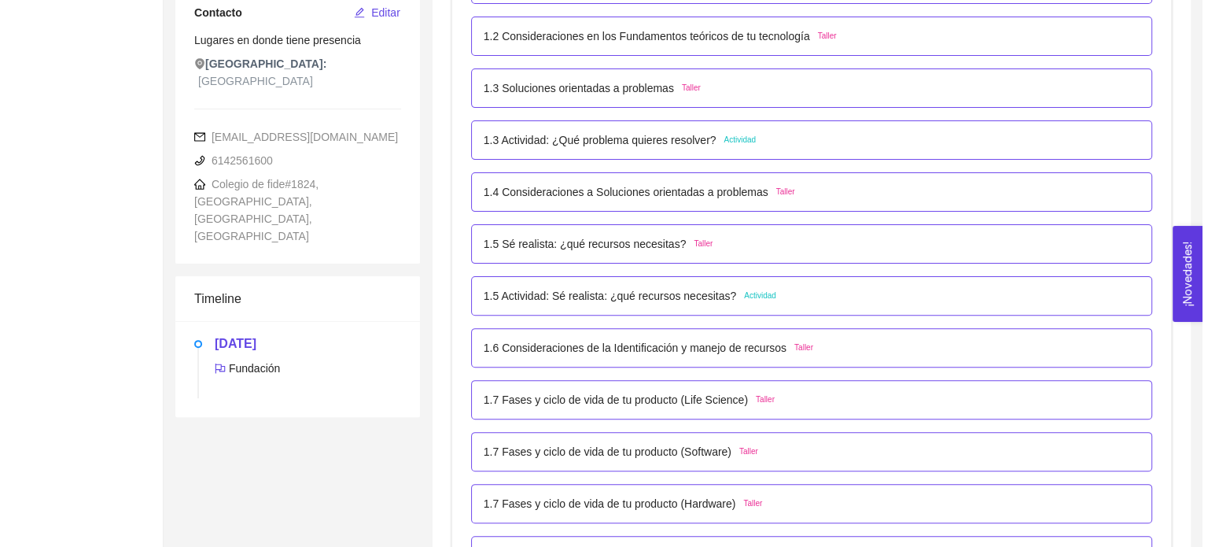
scroll to position [444, 0]
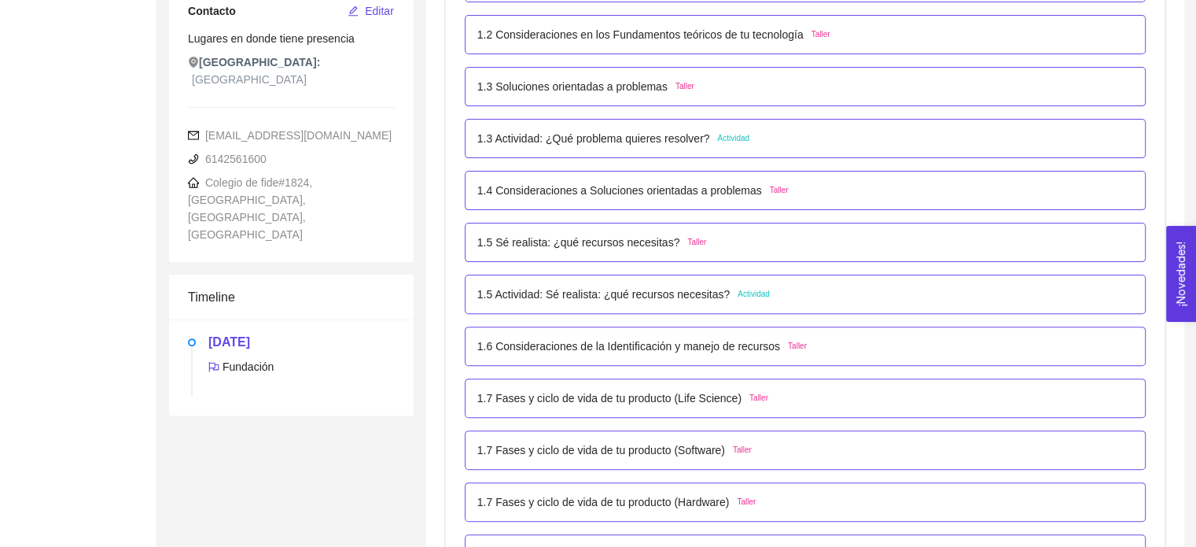
click at [582, 296] on p "1.5 Actividad: Sé realista: ¿qué recursos necesitas?" at bounding box center [603, 294] width 253 height 17
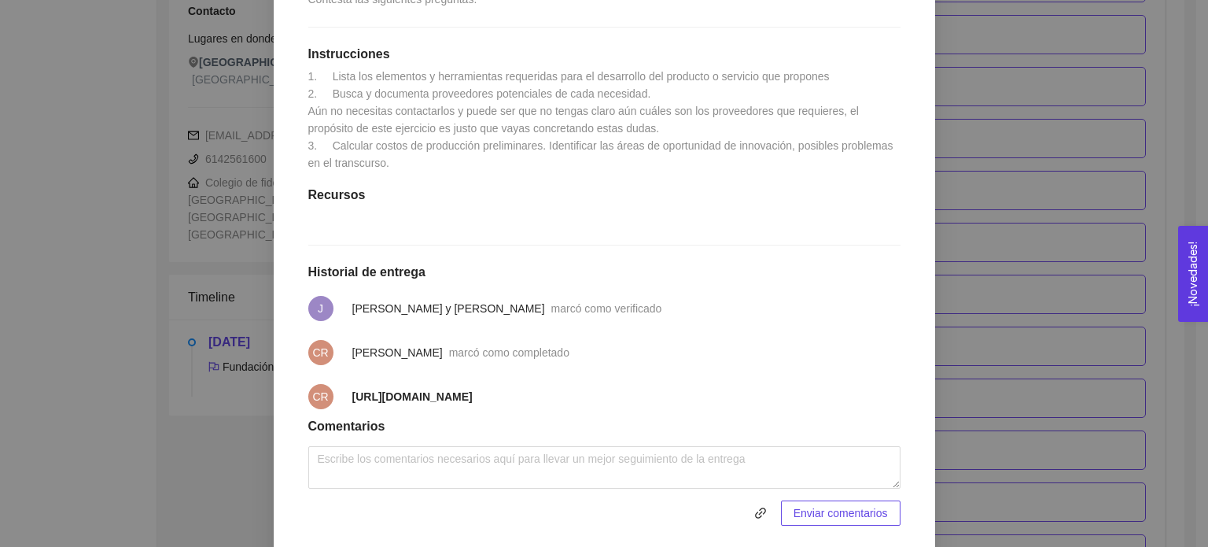
scroll to position [408, 0]
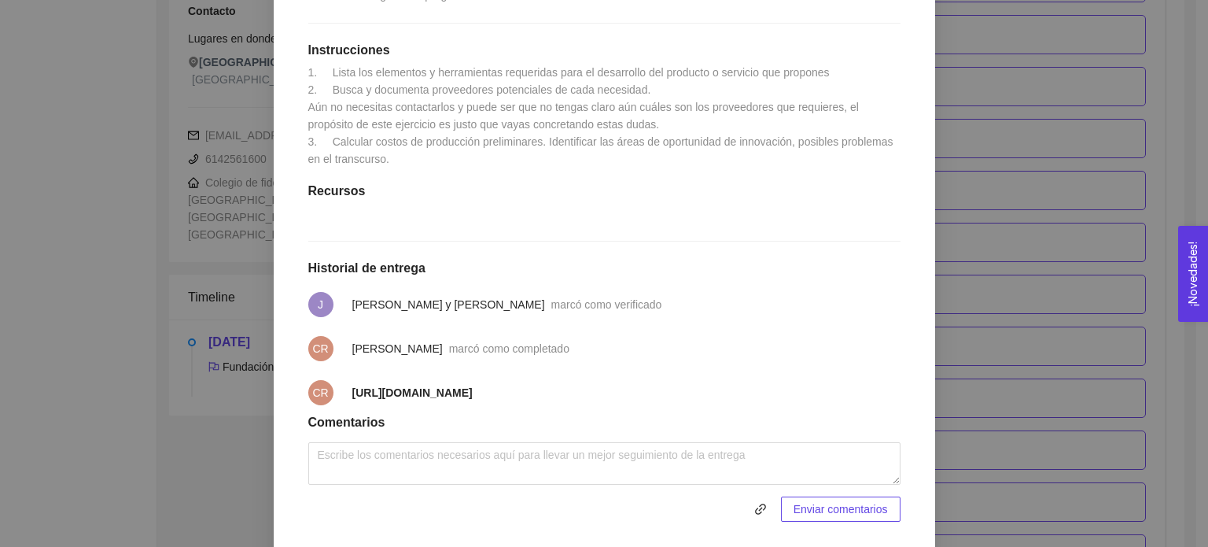
drag, startPoint x: 403, startPoint y: 424, endPoint x: 345, endPoint y: 412, distance: 59.4
click at [352, 401] on span "https://docs.google.com/document/d/1J-QkS8LOqTZTwMW_tbkz9y6I8TwzpEoG1HNS8F17iJY…" at bounding box center [412, 392] width 120 height 17
drag, startPoint x: 337, startPoint y: 404, endPoint x: 400, endPoint y: 433, distance: 69.0
click at [400, 415] on li "CR https://docs.google.com/document/d/1J-QkS8LOqTZTwMW_tbkz9y6I8TwzpEoG1HNS8F17…" at bounding box center [604, 392] width 592 height 44
click at [110, 182] on div "1. DESARROLLO DEL PRODUCTO El emprendedor puede conocer los primeros pasos para…" at bounding box center [604, 273] width 1208 height 547
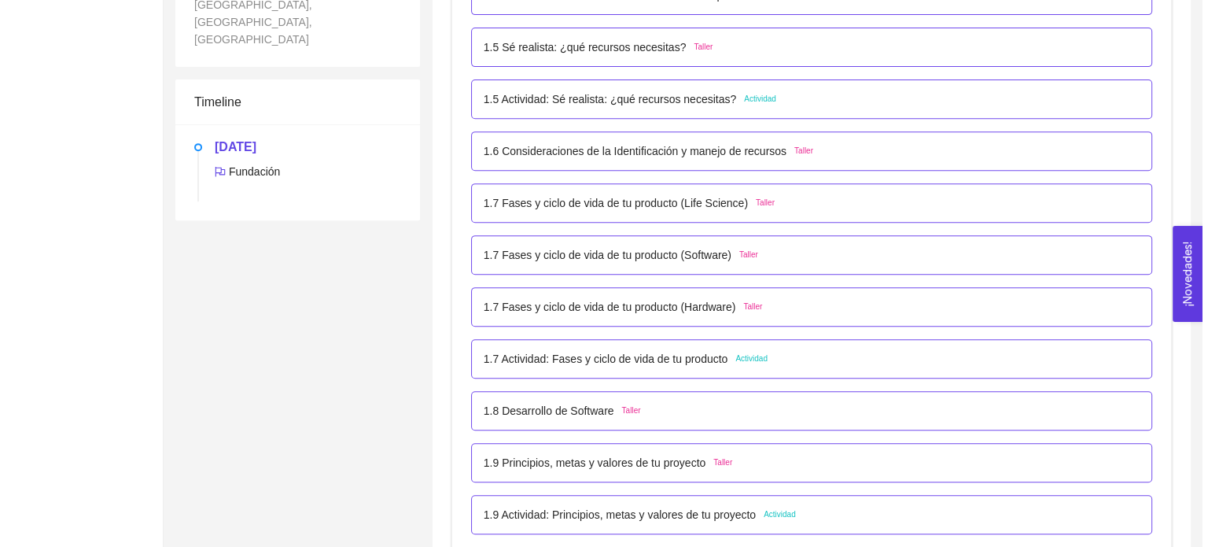
scroll to position [640, 0]
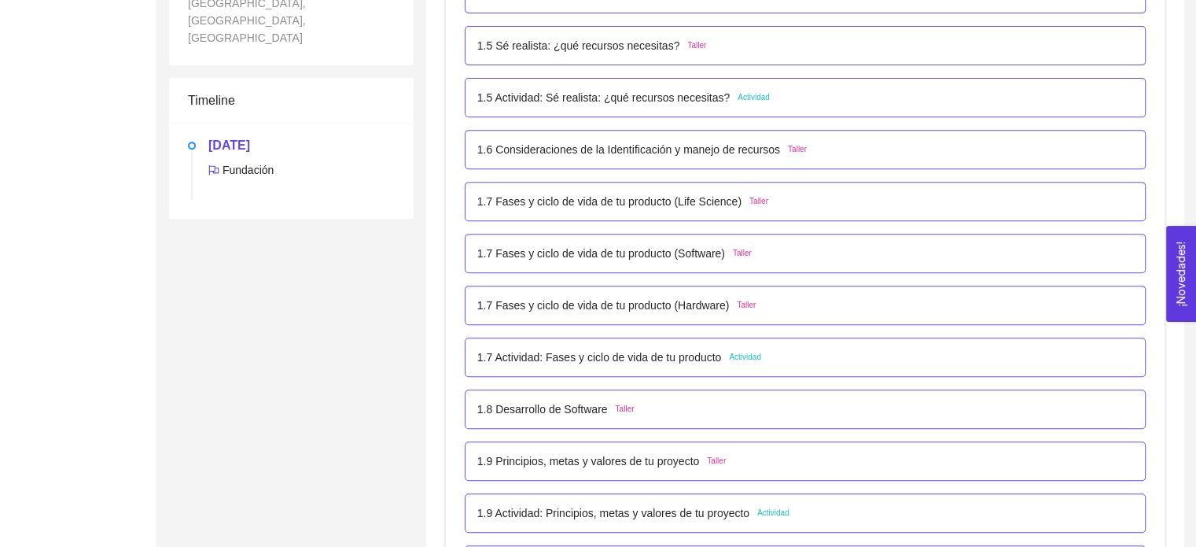
click at [666, 352] on p "1.7 Actividad: Fases y ciclo de vida de tu producto" at bounding box center [599, 356] width 245 height 17
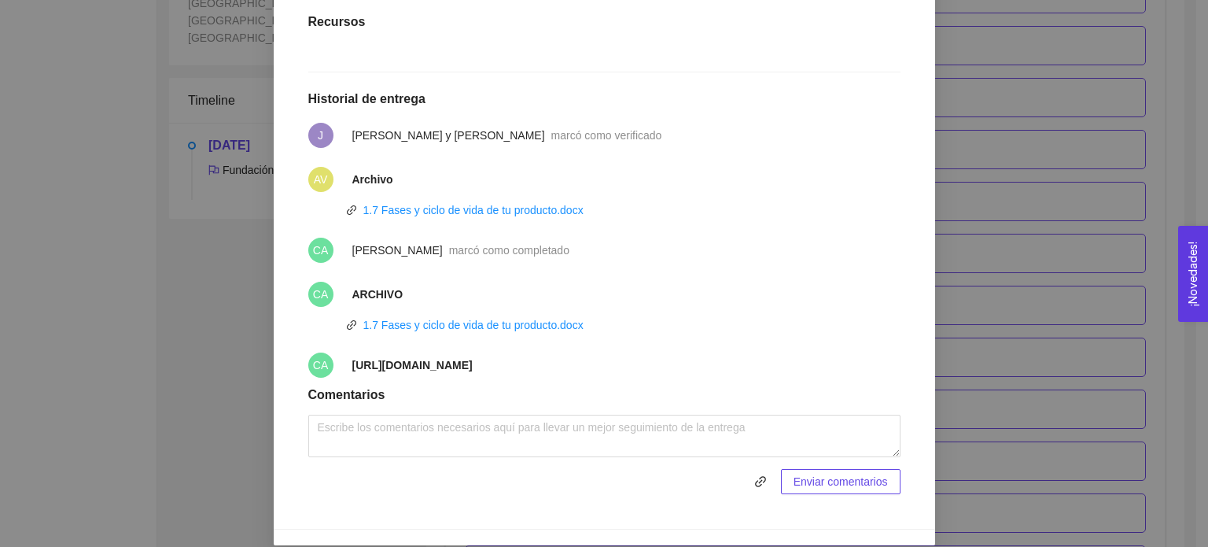
scroll to position [845, 0]
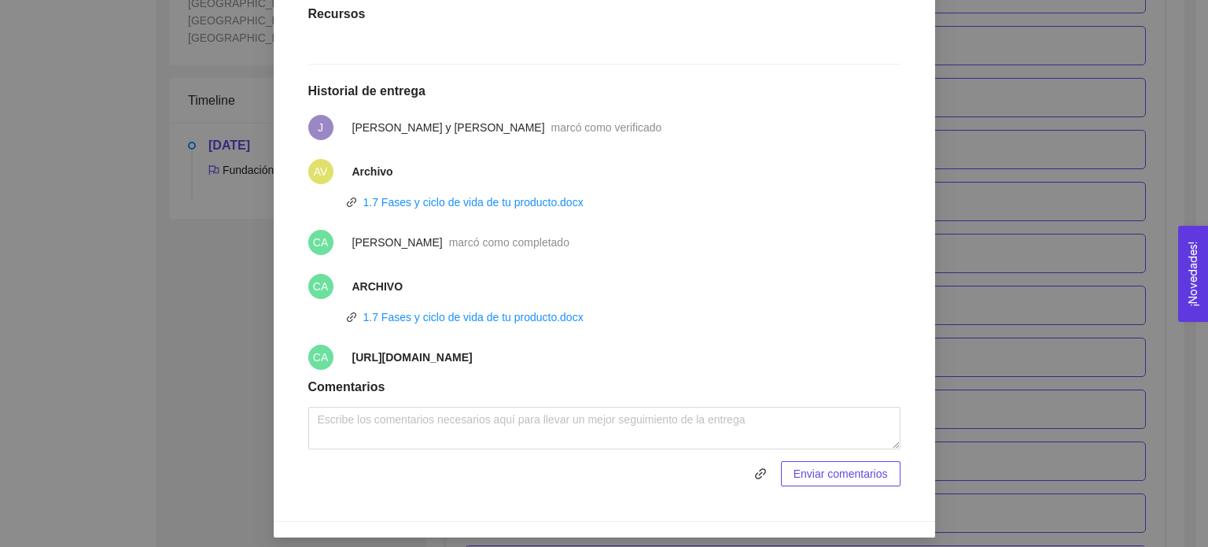
drag, startPoint x: 432, startPoint y: 383, endPoint x: 337, endPoint y: 358, distance: 98.5
click at [337, 358] on li "CA https://docs.google.com/document/d/1WLAVNe5gn4tA912cfGAB6BPCz-hWduW_ne3PuMFx…" at bounding box center [604, 357] width 592 height 44
drag, startPoint x: 160, startPoint y: 227, endPoint x: 974, endPoint y: 333, distance: 821.0
drag, startPoint x: 974, startPoint y: 333, endPoint x: 1149, endPoint y: 452, distance: 212.3
click at [1149, 452] on div "1. DESARROLLO DEL PRODUCTO El emprendedor puede conocer los primeros pasos para…" at bounding box center [604, 273] width 1208 height 547
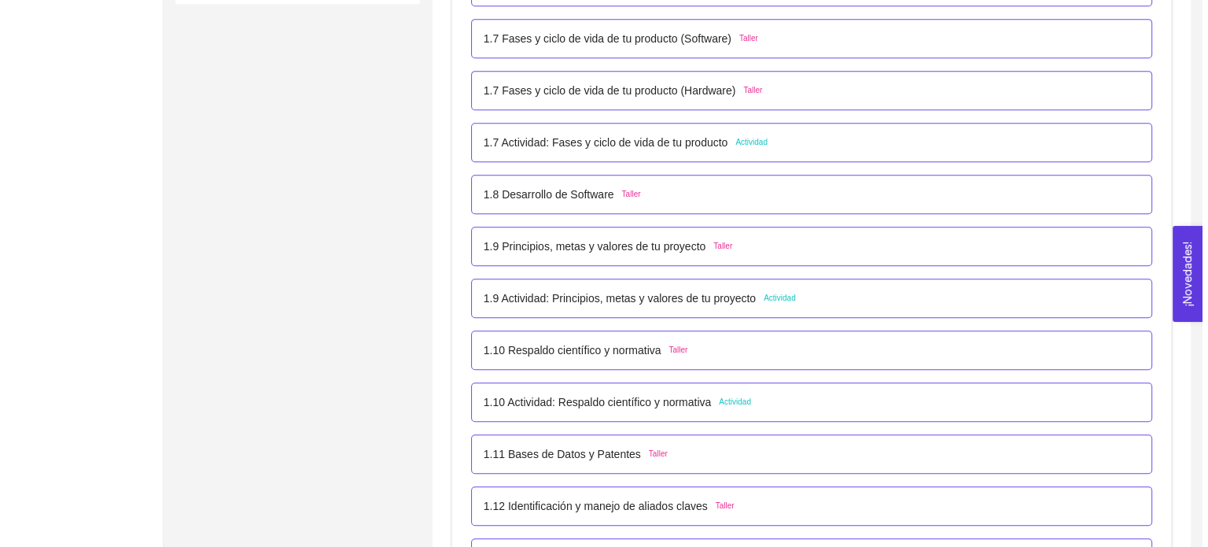
scroll to position [864, 0]
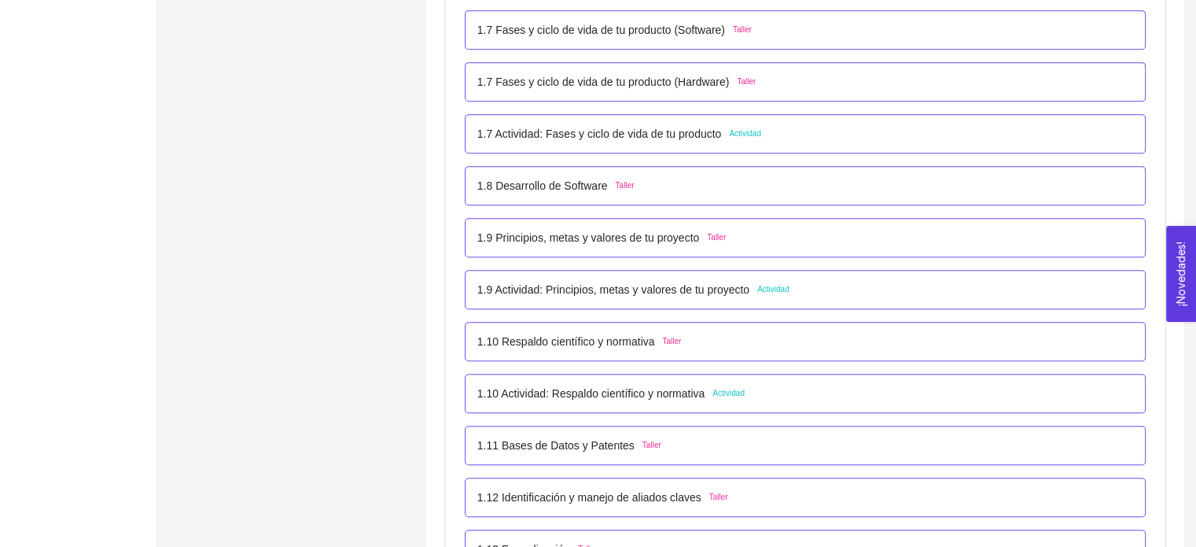
click at [680, 300] on div "1.9 Actividad: Principios, metas y valores de tu proyecto Actividad" at bounding box center [805, 289] width 681 height 39
click at [717, 298] on div "1.9 Actividad: Principios, metas y valores de tu proyecto Actividad" at bounding box center [805, 289] width 681 height 39
click at [753, 286] on div "1.9 Actividad: Principios, metas y valores de tu proyecto Actividad" at bounding box center [633, 289] width 312 height 17
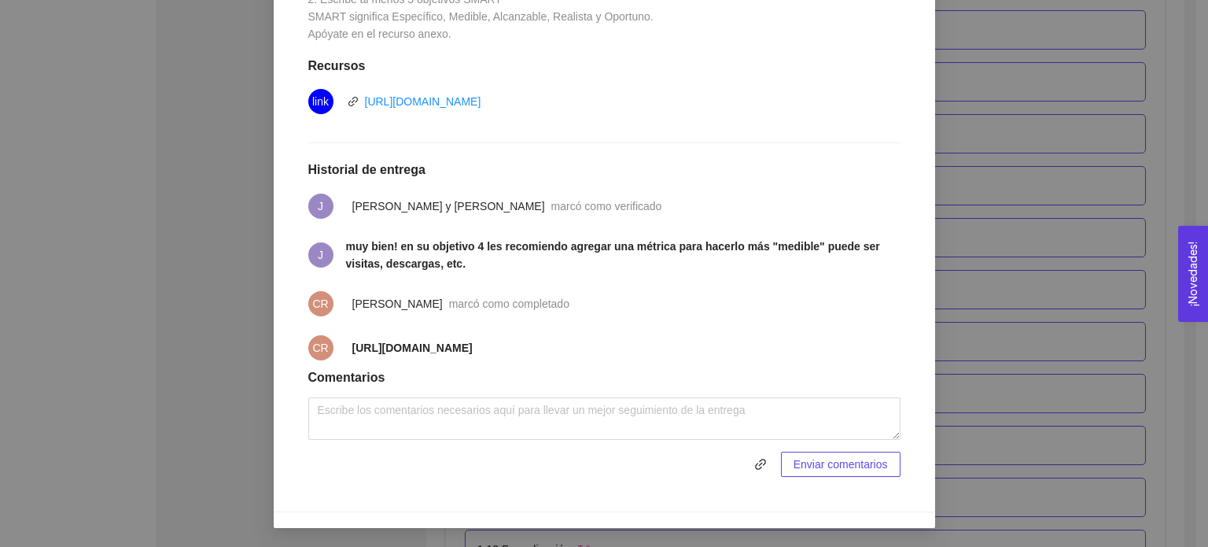
scroll to position [575, 0]
click at [386, 356] on span "https://docs.google.com/document/d/1TBsf6CvtDUMAJI0bBVK2nwg5eZp9uQG6e_2vzDKJEeA…" at bounding box center [412, 347] width 120 height 17
drag, startPoint x: 404, startPoint y: 359, endPoint x: 340, endPoint y: 337, distance: 68.2
click at [352, 339] on span "https://docs.google.com/document/d/1TBsf6CvtDUMAJI0bBVK2nwg5eZp9uQG6e_2vzDKJEeA…" at bounding box center [412, 347] width 120 height 17
copy strong "https://docs.google.com/document/d/1TBsf6CvtDUMAJI0bBVK2nwg5eZp9uQG6e_2vzDKJEeA…"
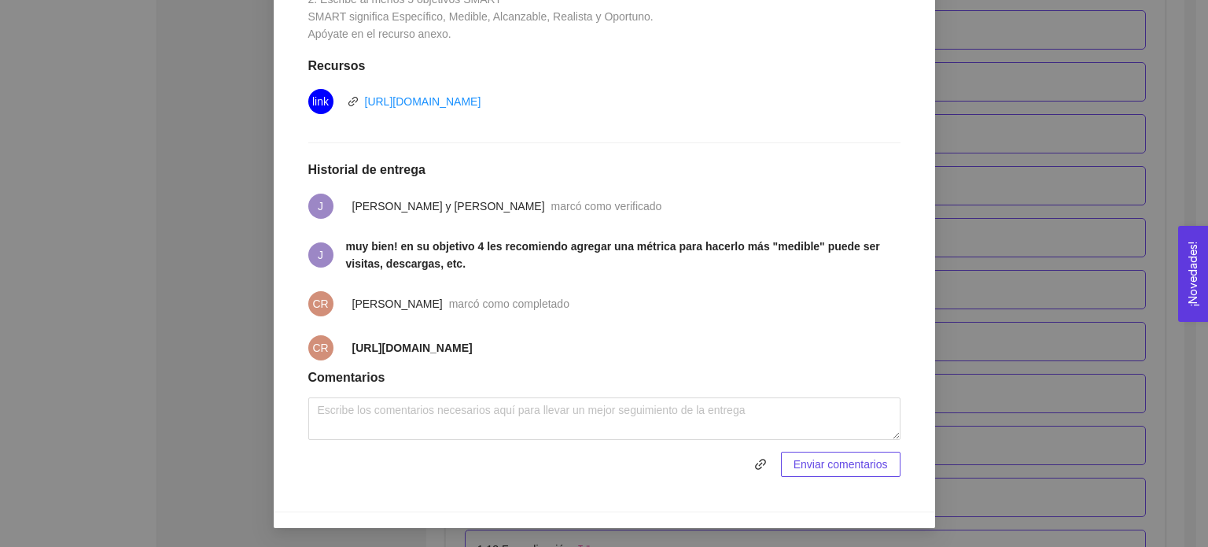
click at [393, 348] on strong "https://docs.google.com/document/d/1TBsf6CvtDUMAJI0bBVK2nwg5eZp9uQG6e_2vzDKJEeA…" at bounding box center [412, 347] width 120 height 13
drag, startPoint x: 412, startPoint y: 365, endPoint x: 334, endPoint y: 336, distance: 83.9
click at [334, 336] on li "CR https://docs.google.com/document/d/1TBsf6CvtDUMAJI0bBVK2nwg5eZp9uQG6e_2vzDKJ…" at bounding box center [604, 348] width 592 height 44
click at [194, 138] on div "1. DESARROLLO DEL PRODUCTO El emprendedor puede conocer los primeros pasos para…" at bounding box center [604, 273] width 1208 height 547
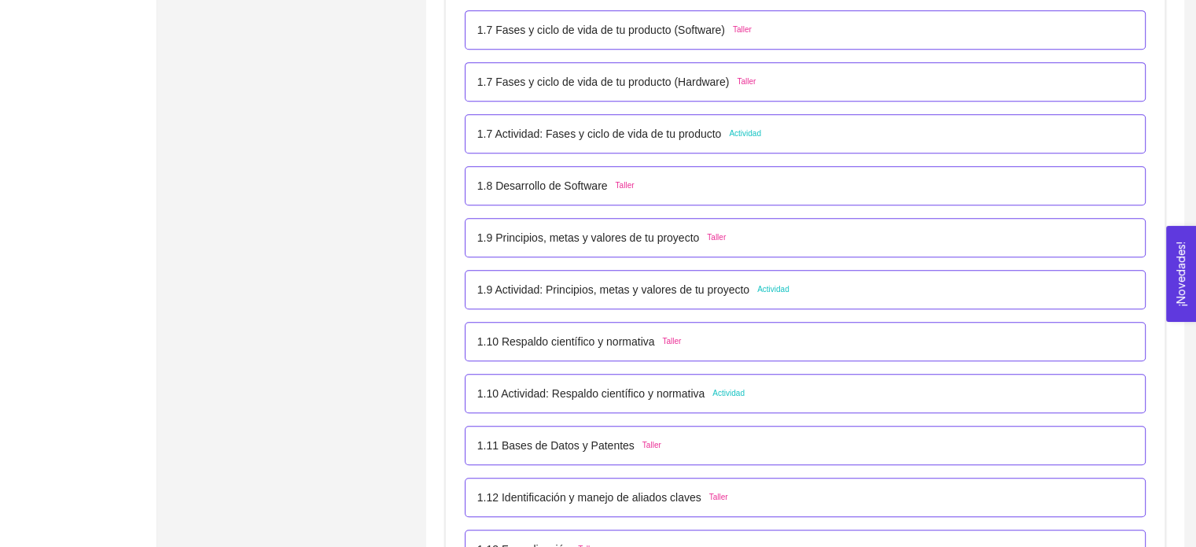
click at [609, 407] on div "1.10 Actividad: Respaldo científico y normativa Actividad" at bounding box center [805, 393] width 681 height 39
click at [651, 396] on p "1.10 Actividad: Respaldo científico y normativa" at bounding box center [591, 393] width 228 height 17
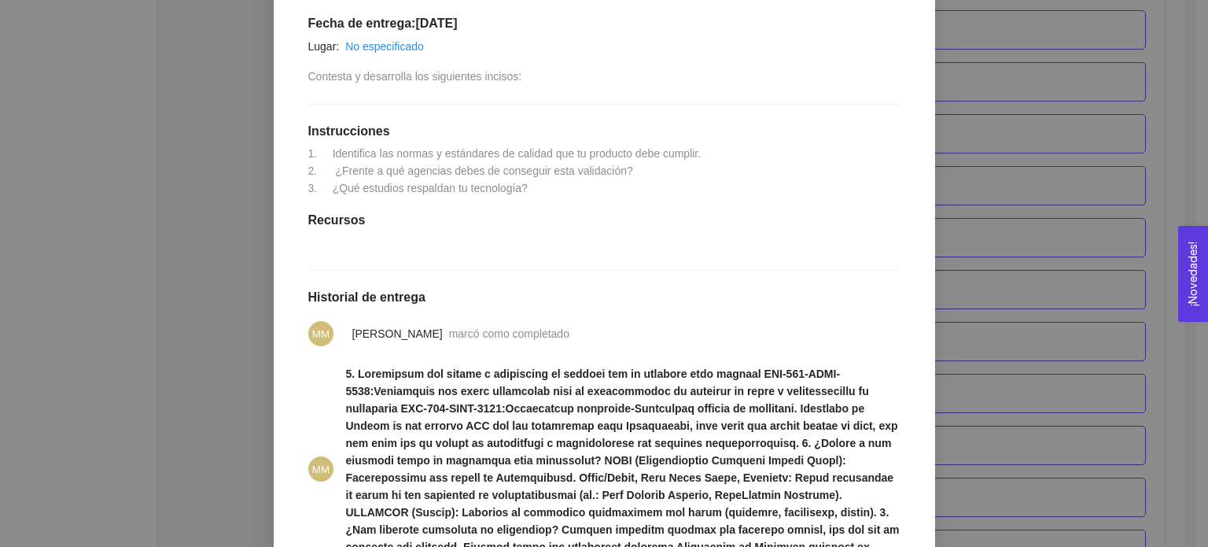
scroll to position [521, 0]
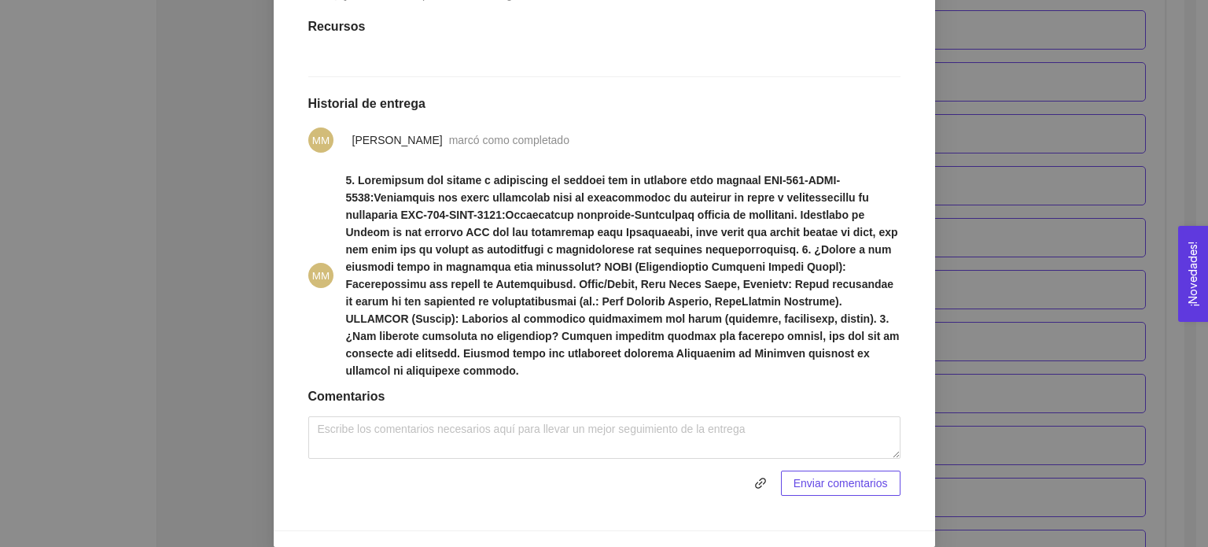
drag, startPoint x: 1038, startPoint y: 236, endPoint x: 1098, endPoint y: 83, distance: 164.6
click at [1098, 83] on div "1. DESARROLLO DEL PRODUCTO El emprendedor puede conocer los primeros pasos para…" at bounding box center [604, 273] width 1208 height 547
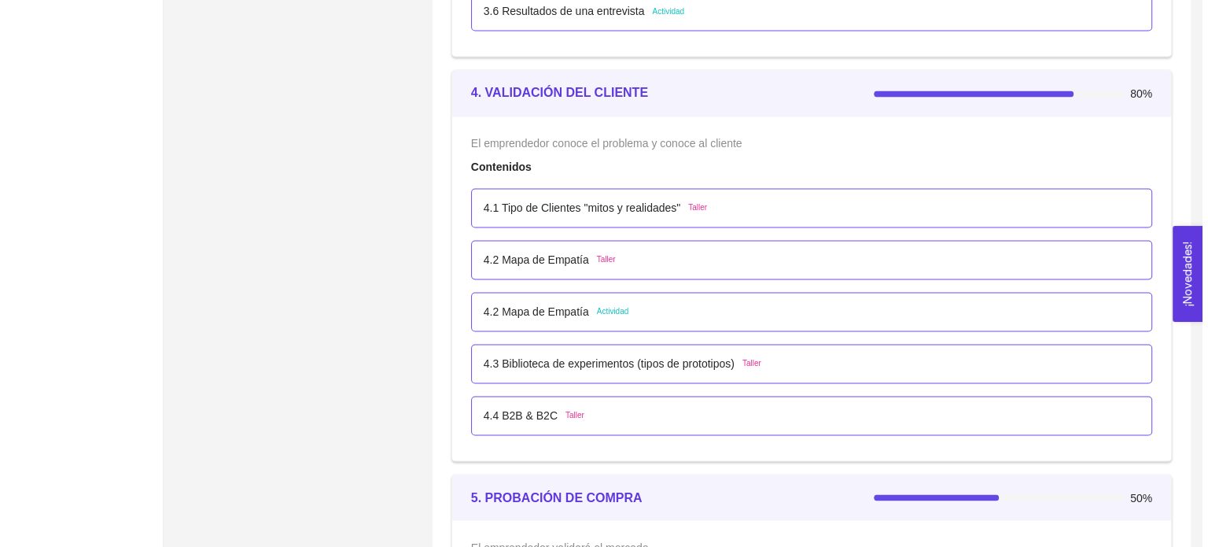
scroll to position [2528, 0]
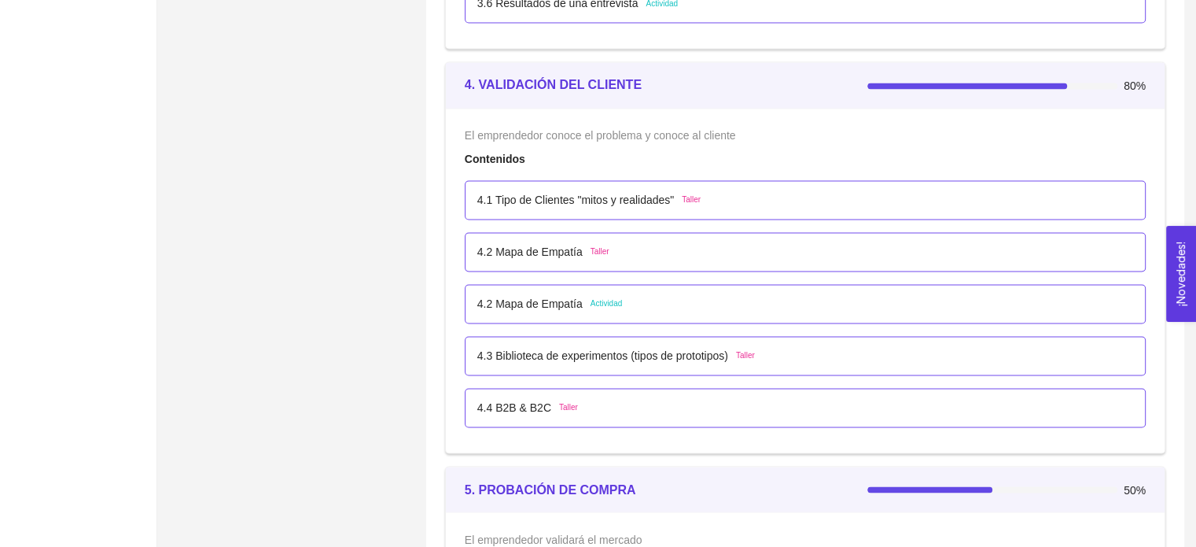
click at [575, 297] on p "4.2 Mapa de Empatía" at bounding box center [529, 303] width 105 height 17
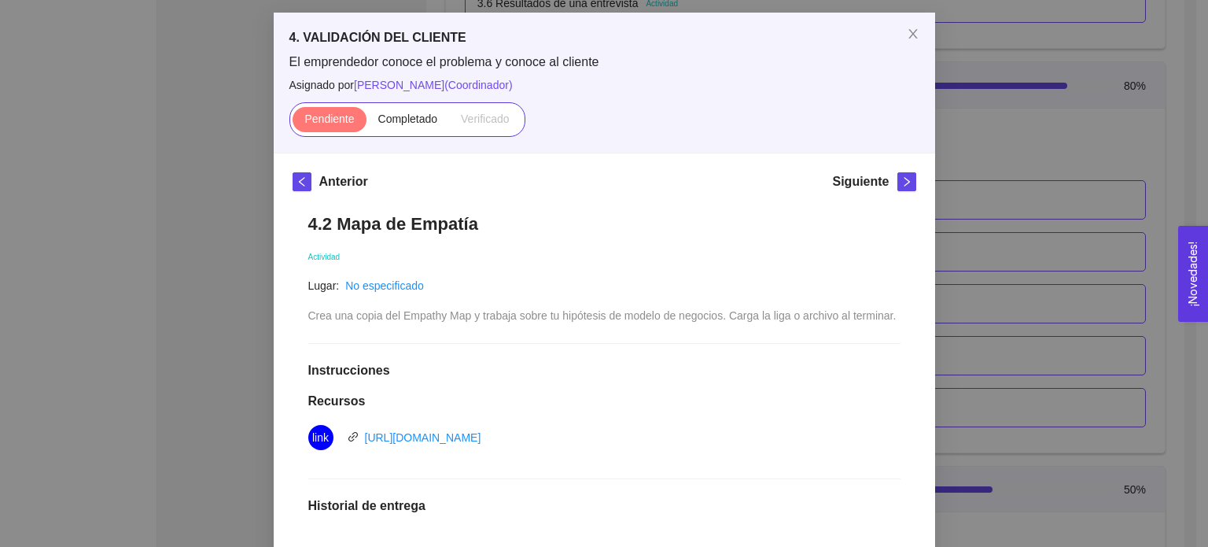
scroll to position [345, 0]
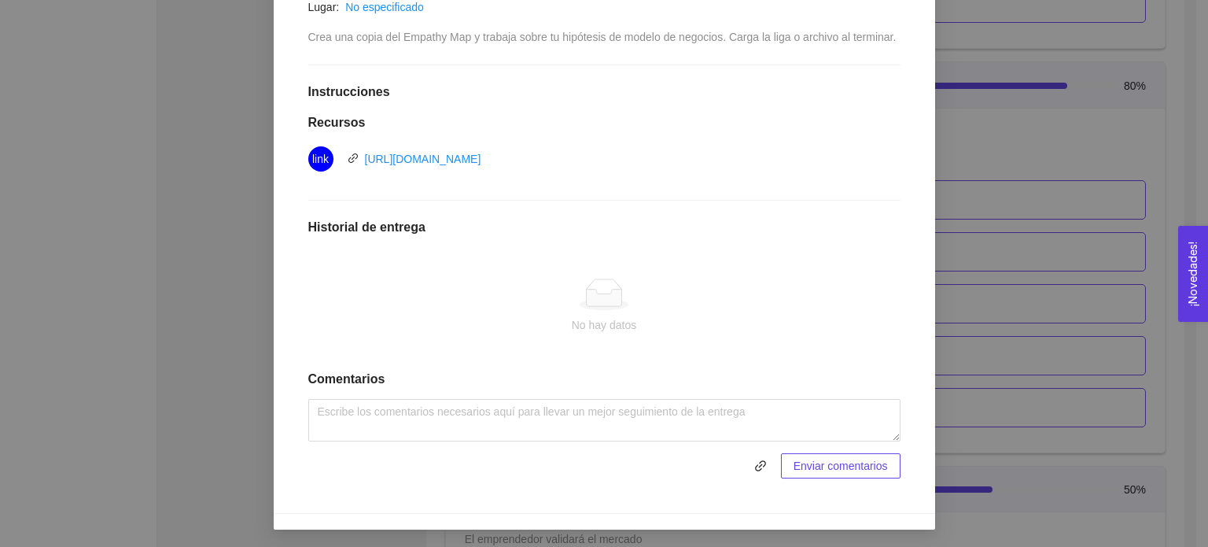
click at [523, 453] on span at bounding box center [540, 465] width 465 height 25
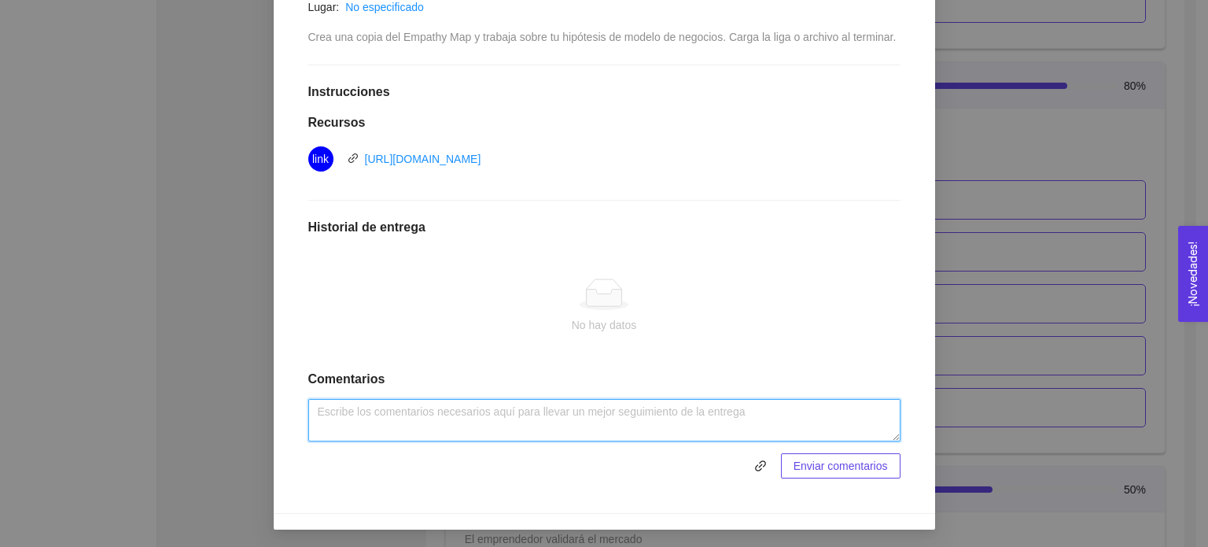
click at [525, 433] on textarea at bounding box center [604, 420] width 592 height 42
paste textarea "https://docs.google.com/drawings/d/1CU7KAU818RwKbsRAYrfnwwO1y3FaKNZXzswE_jofG_Y…"
type textarea "https://docs.google.com/drawings/d/1CU7KAU818RwKbsRAYrfnwwO1y3FaKNZXzswE_jofG_Y…"
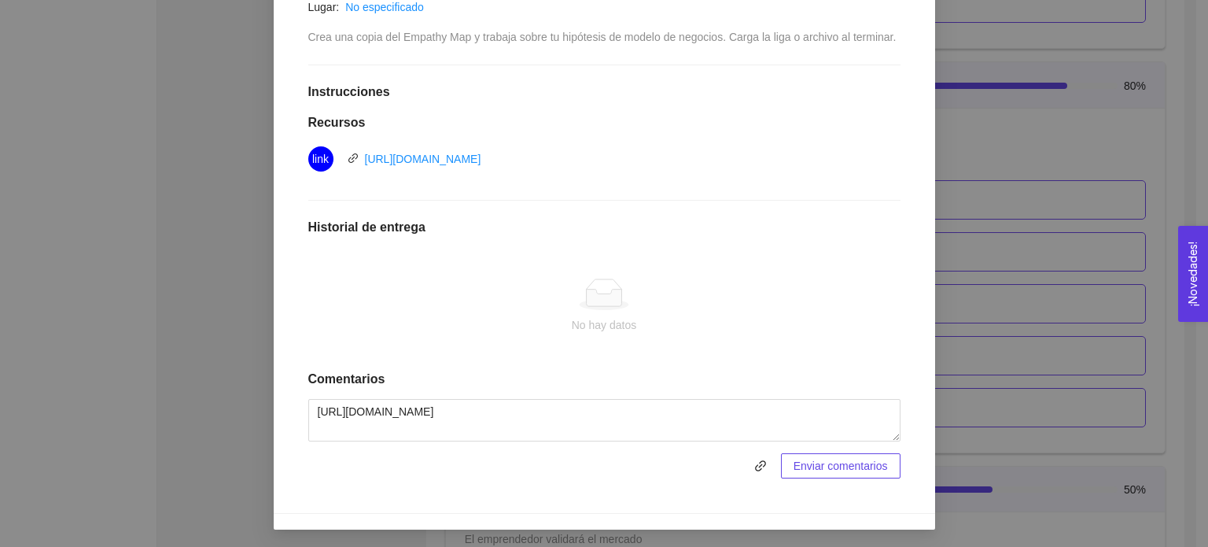
click at [823, 465] on span "Enviar comentarios" at bounding box center [841, 465] width 94 height 17
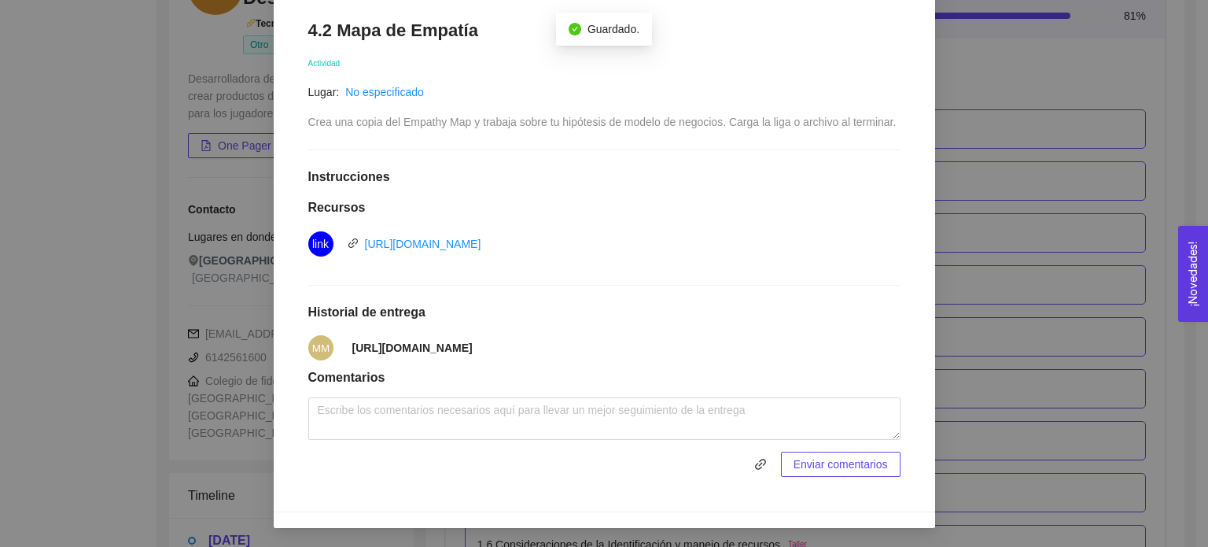
scroll to position [2528, 0]
